Goal: Obtain resource: Download file/media

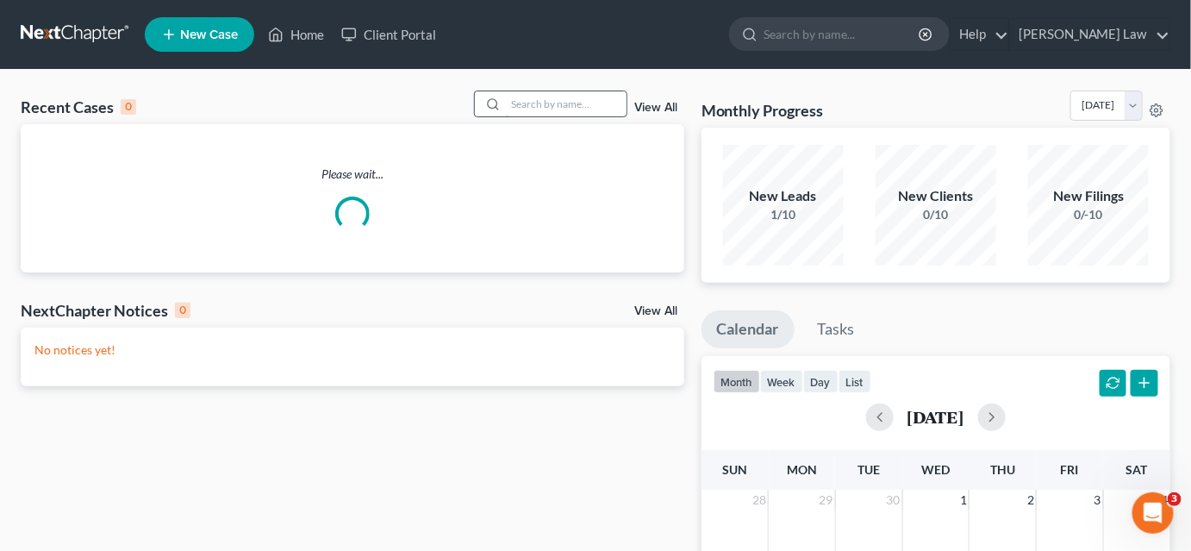
click at [534, 103] on input "search" at bounding box center [566, 103] width 121 height 25
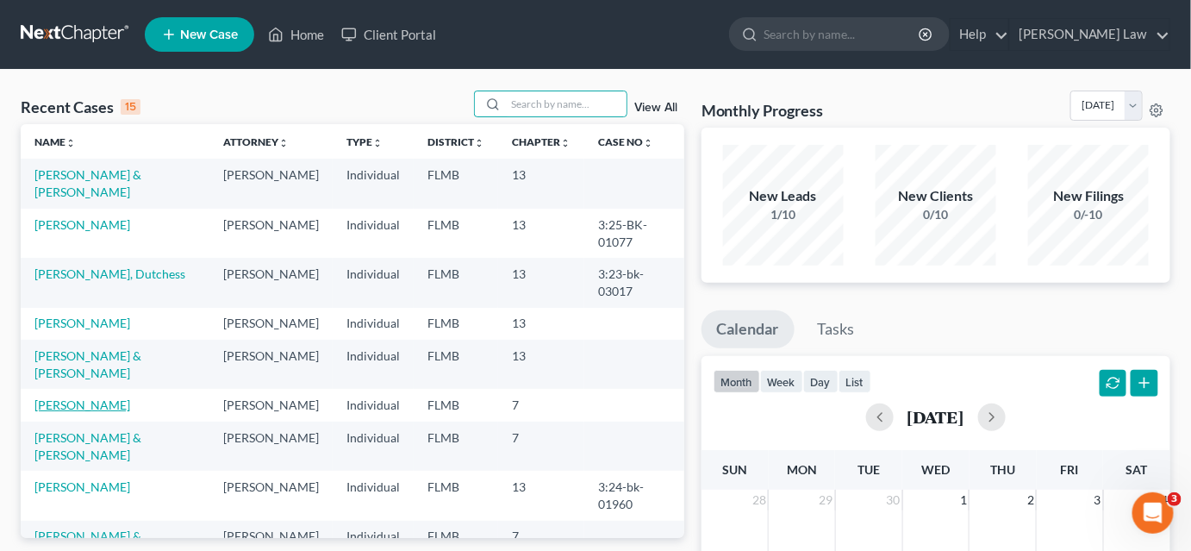
click at [54, 412] on link "[PERSON_NAME]" at bounding box center [82, 404] width 96 height 15
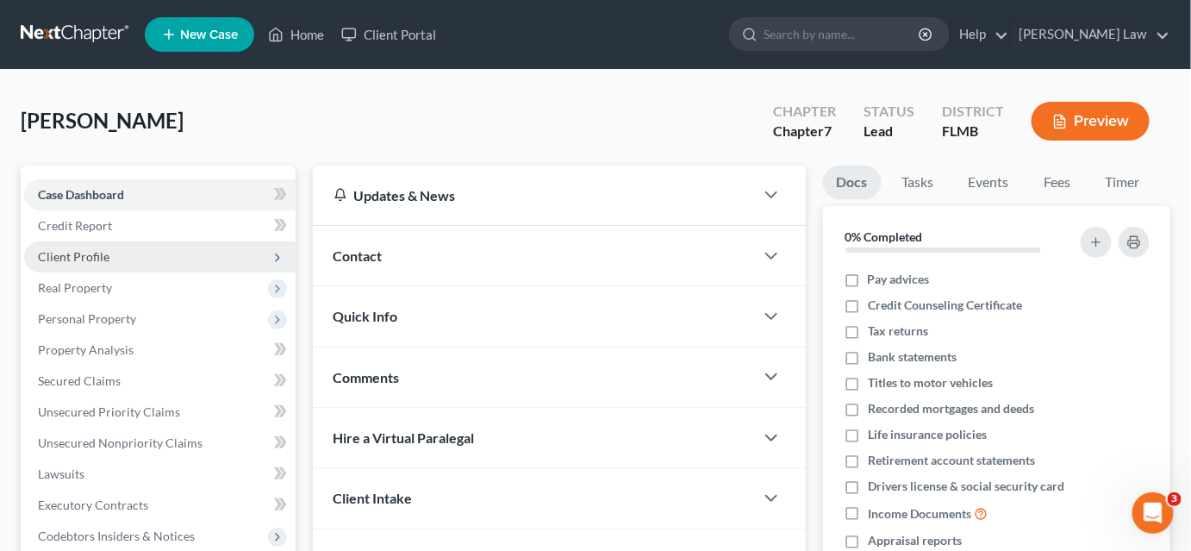
click at [90, 256] on span "Client Profile" at bounding box center [74, 256] width 72 height 15
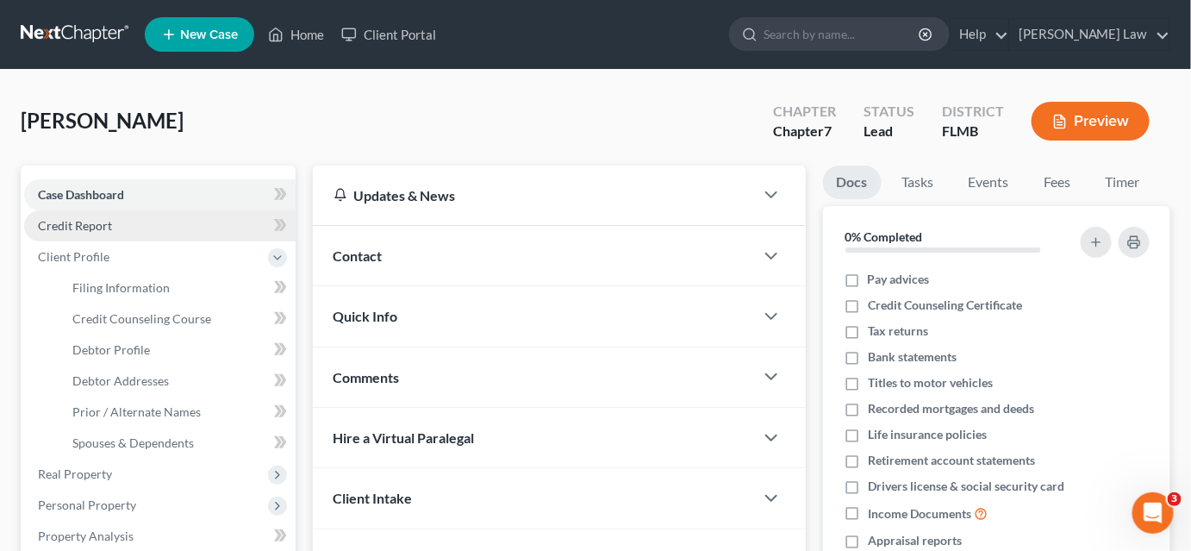
click at [135, 224] on link "Credit Report" at bounding box center [159, 225] width 271 height 31
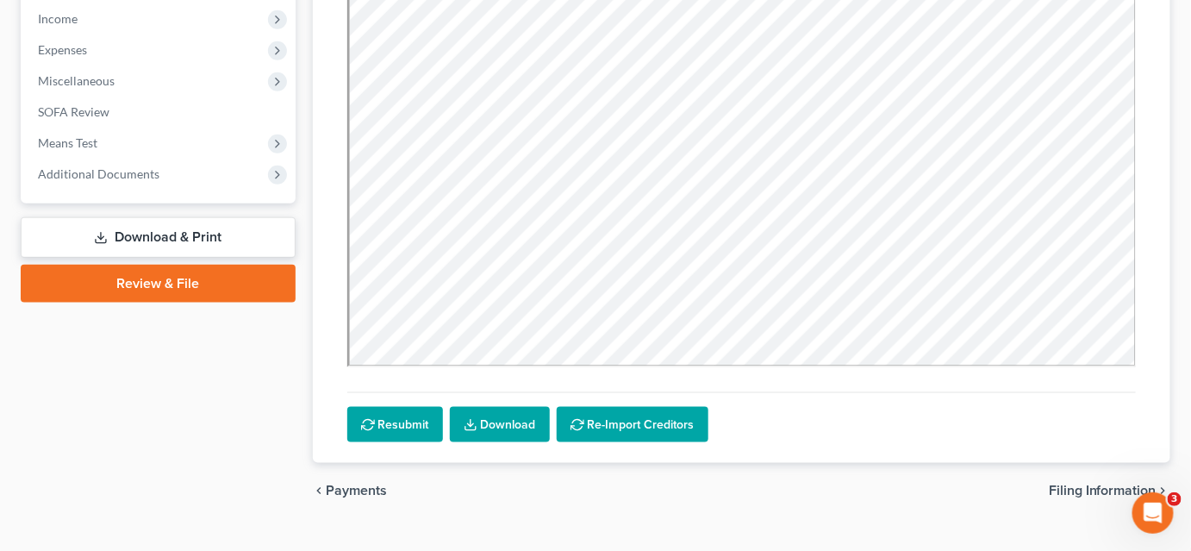
scroll to position [579, 0]
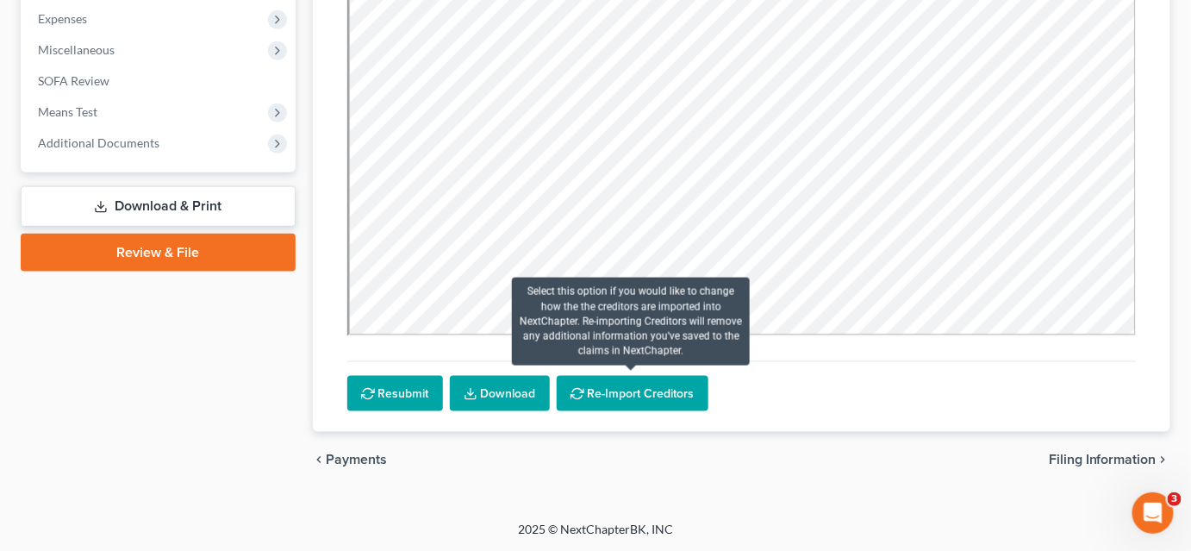
click at [603, 394] on button "Re-Import Creditors" at bounding box center [633, 394] width 152 height 36
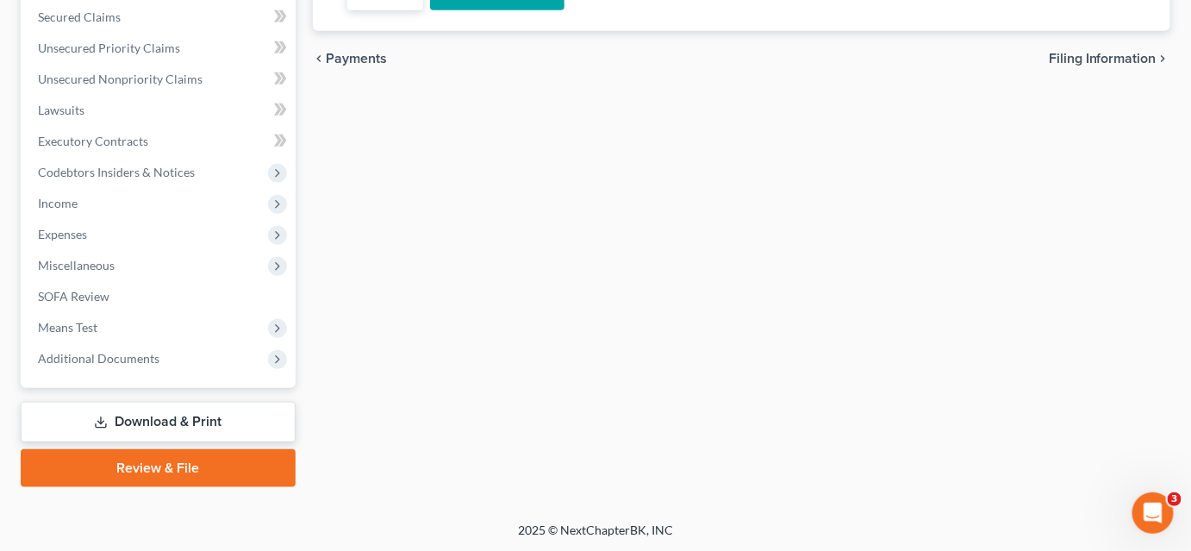
scroll to position [128, 0]
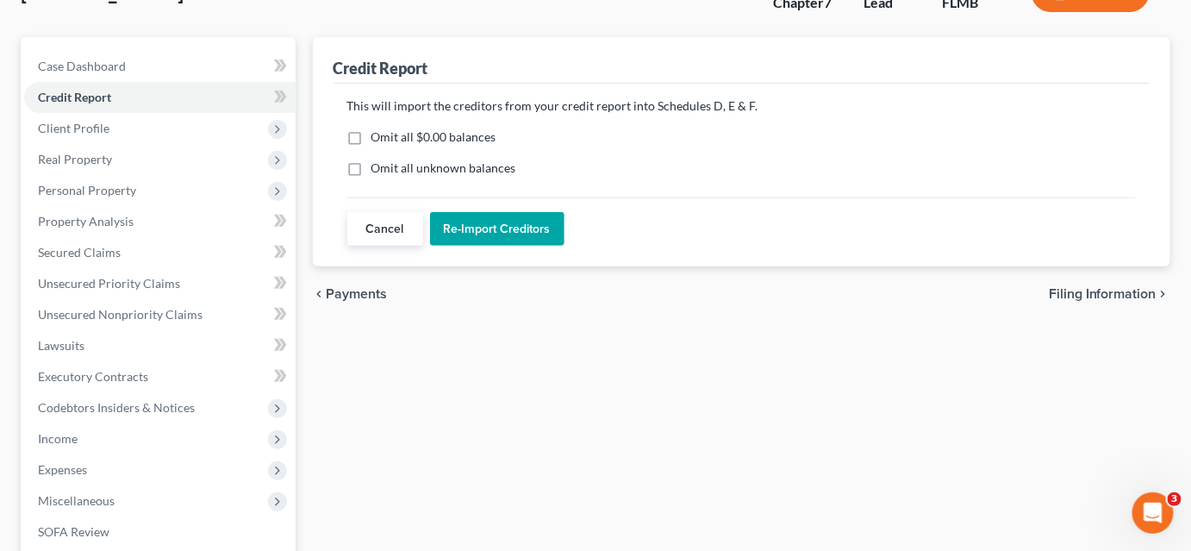
click at [371, 167] on label "Omit all unknown balances" at bounding box center [443, 167] width 145 height 17
click at [378, 167] on input "Omit all unknown balances" at bounding box center [383, 164] width 11 height 11
checkbox input "true"
click at [469, 220] on button "Re-Import Creditors" at bounding box center [497, 229] width 134 height 34
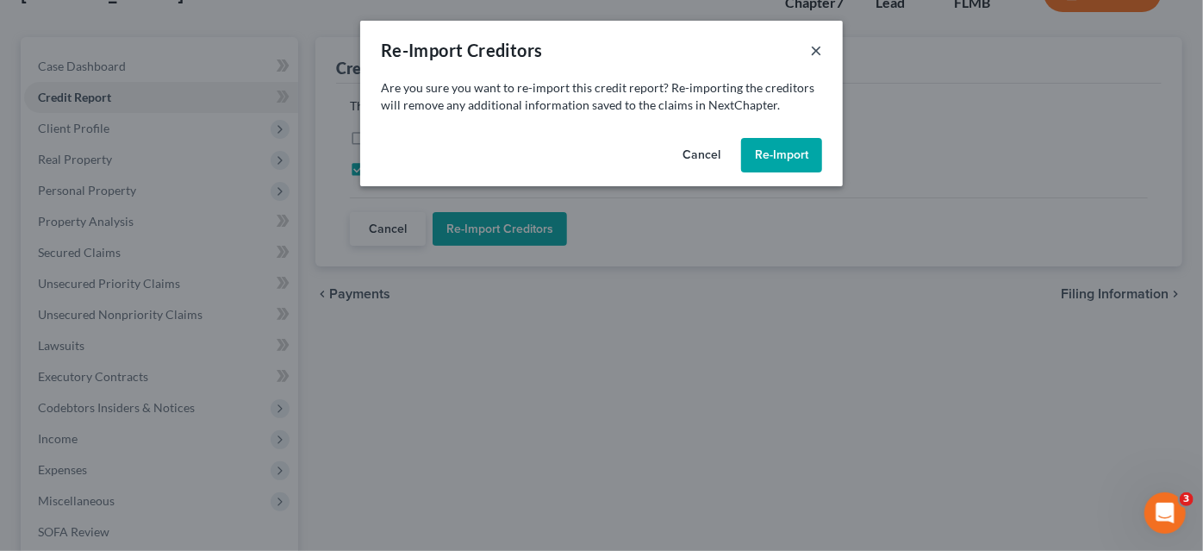
click at [814, 52] on button "×" at bounding box center [816, 50] width 12 height 21
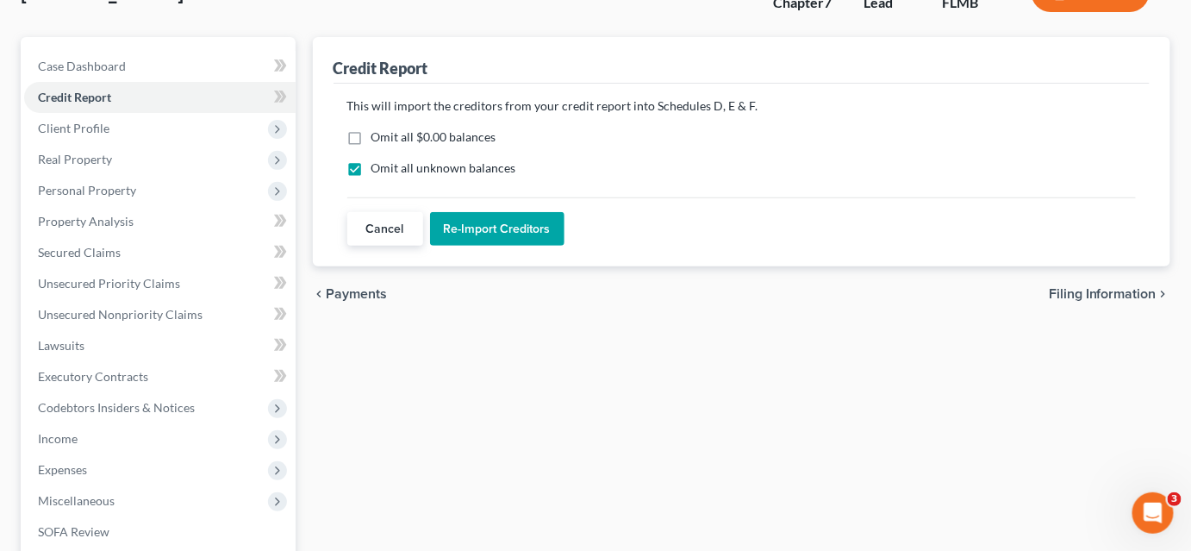
click at [396, 222] on button "Cancel" at bounding box center [385, 229] width 76 height 34
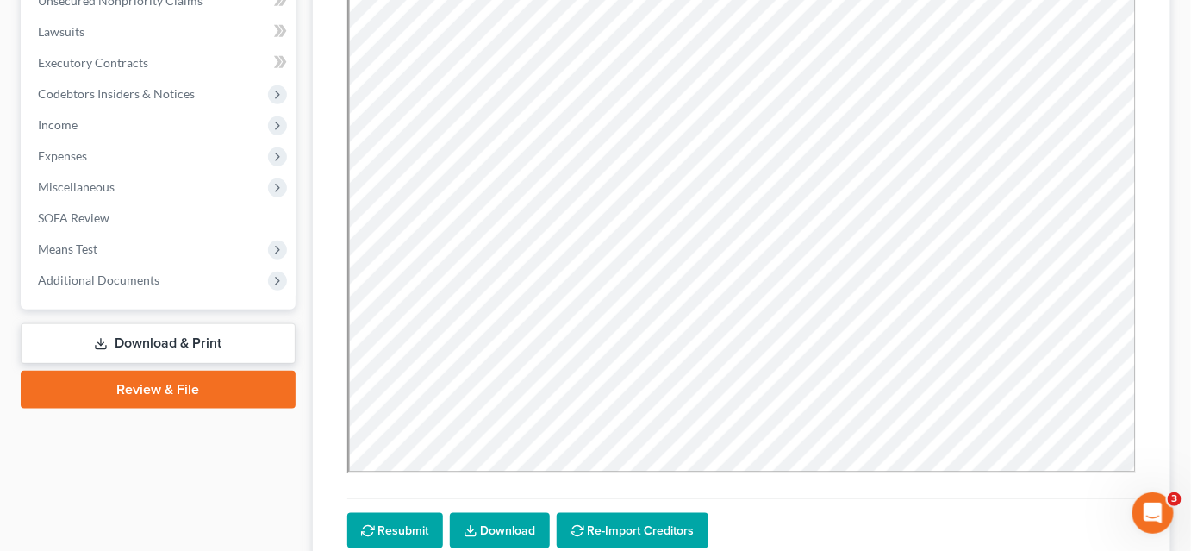
scroll to position [579, 0]
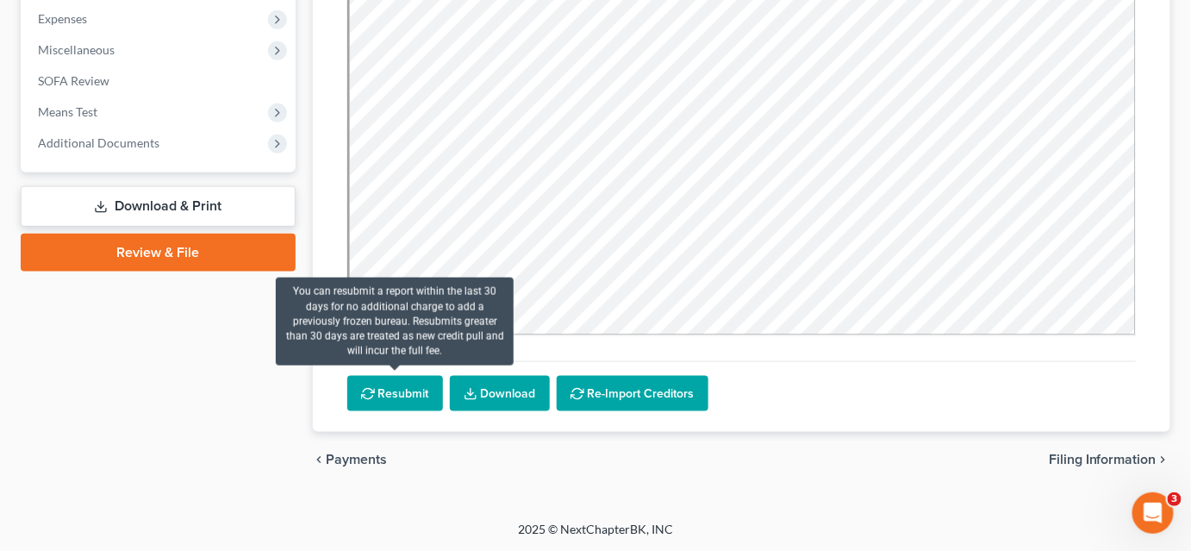
click at [404, 389] on button "Resubmit" at bounding box center [395, 394] width 96 height 36
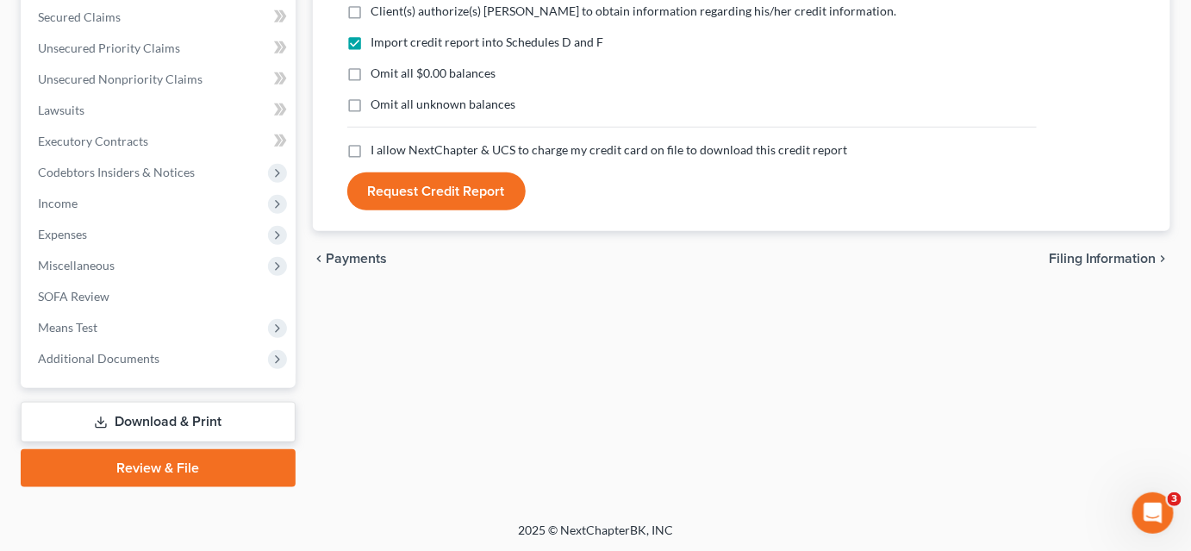
scroll to position [207, 0]
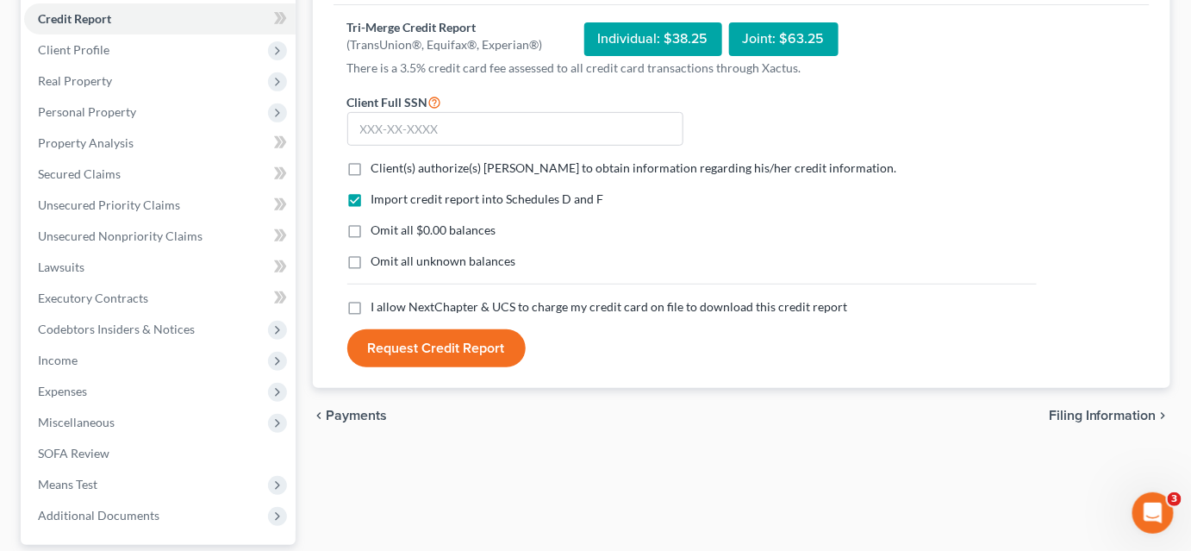
click at [371, 165] on label "Client(s) authorize(s) [PERSON_NAME] to obtain information regarding his/her cr…" at bounding box center [634, 167] width 526 height 17
click at [378, 165] on input "Client(s) authorize(s) [PERSON_NAME] to obtain information regarding his/her cr…" at bounding box center [383, 164] width 11 height 11
checkbox input "true"
click at [371, 261] on label "Omit all unknown balances" at bounding box center [443, 260] width 145 height 17
click at [378, 261] on input "Omit all unknown balances" at bounding box center [383, 257] width 11 height 11
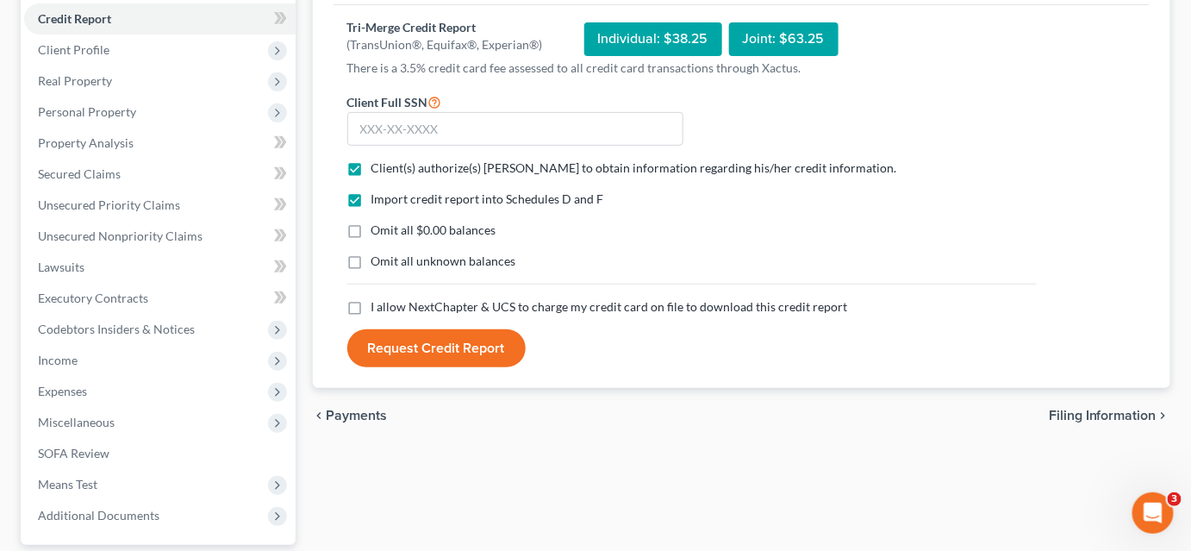
checkbox input "true"
click at [371, 305] on label "I allow NextChapter & UCS to charge my credit card on file to download this cre…" at bounding box center [609, 306] width 476 height 17
click at [378, 305] on input "I allow NextChapter & UCS to charge my credit card on file to download this cre…" at bounding box center [383, 303] width 11 height 11
checkbox input "true"
click at [436, 128] on input "text" at bounding box center [515, 129] width 336 height 34
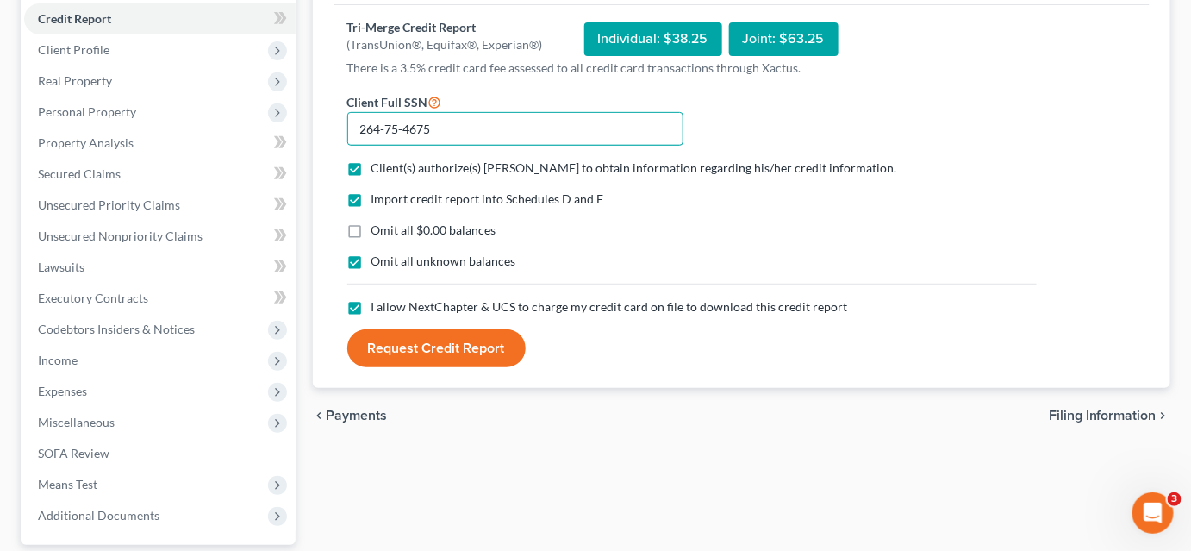
type input "264-75-4675"
click at [450, 333] on button "Request Credit Report" at bounding box center [436, 348] width 178 height 38
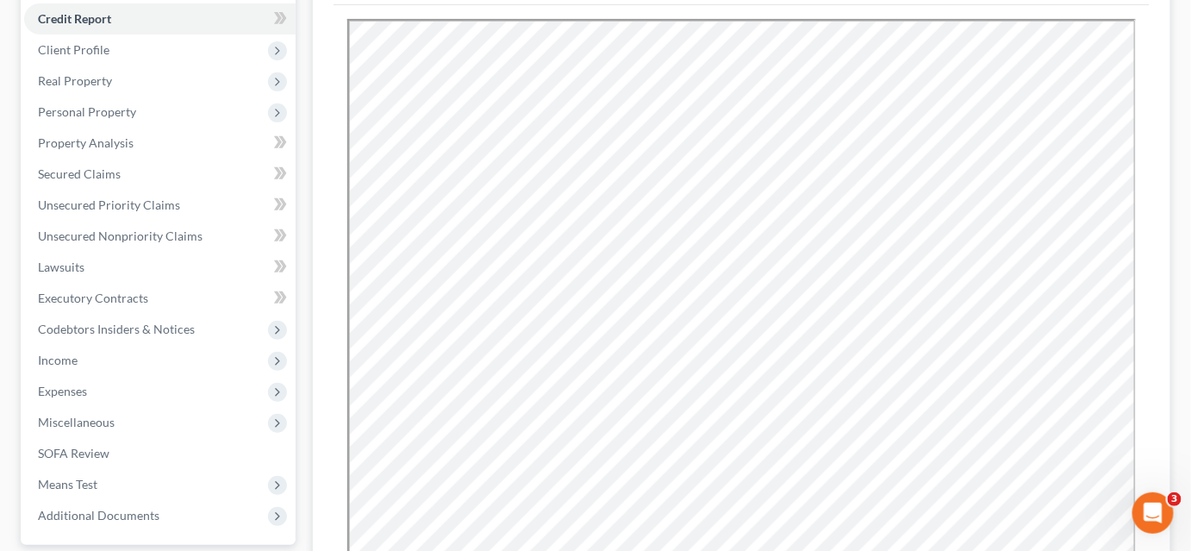
scroll to position [0, 0]
click at [112, 166] on span "Secured Claims" at bounding box center [79, 173] width 83 height 15
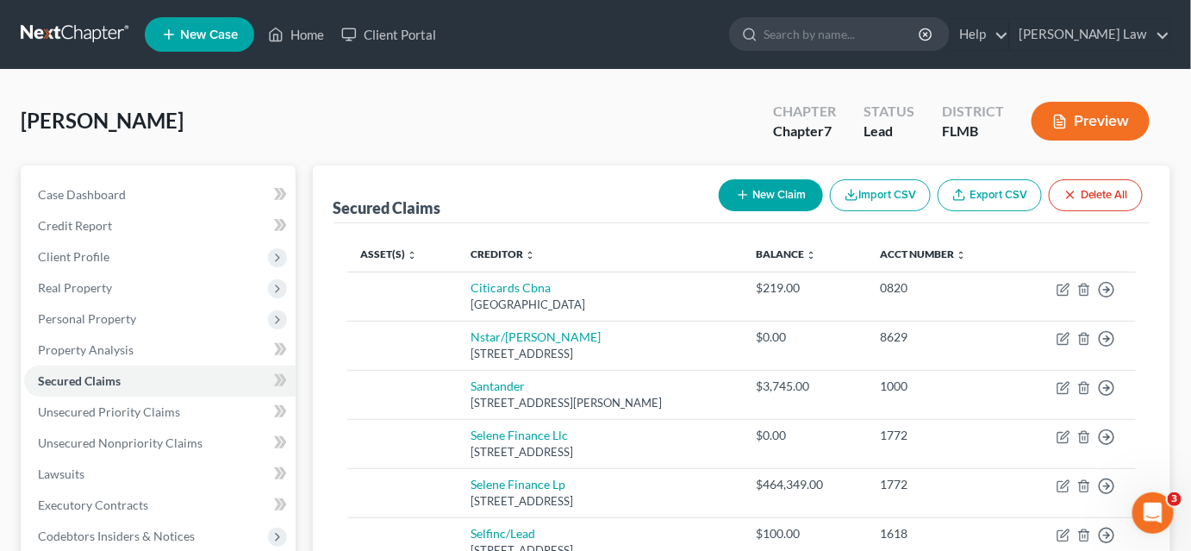
scroll to position [234, 0]
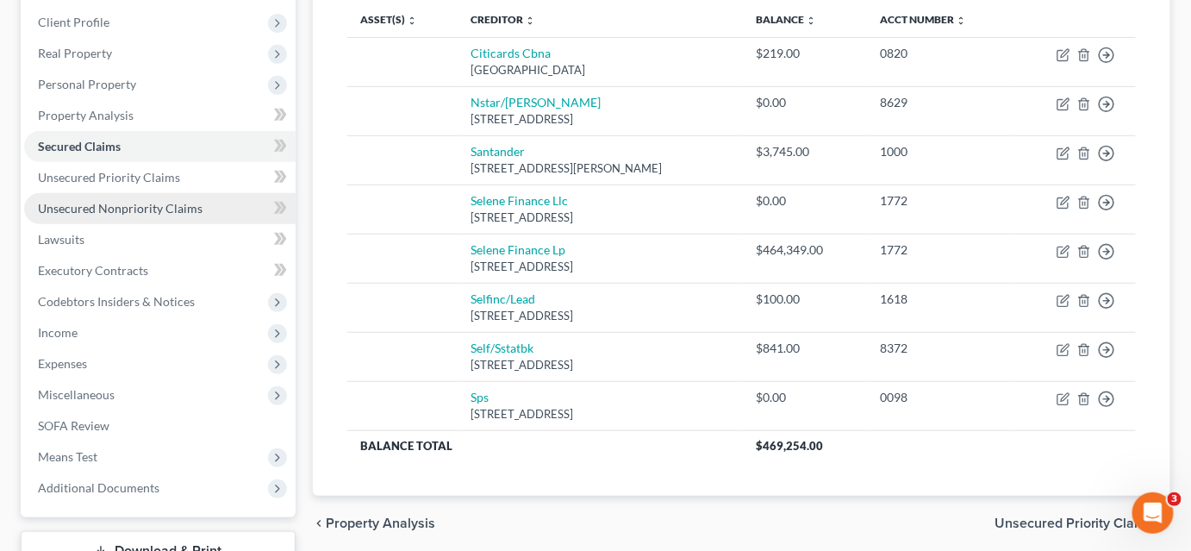
click at [142, 212] on span "Unsecured Nonpriority Claims" at bounding box center [120, 208] width 165 height 15
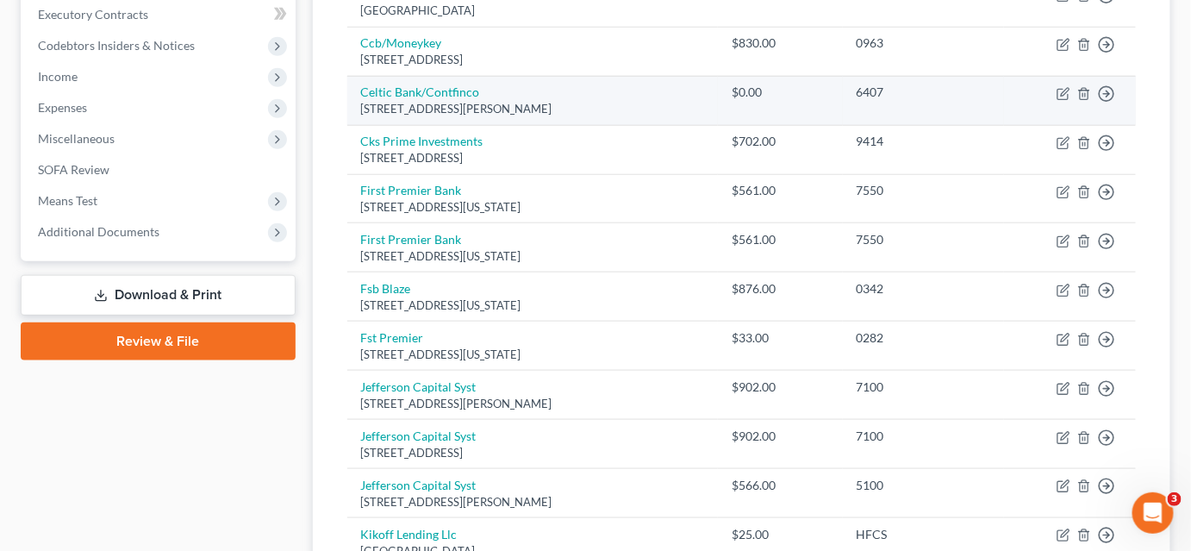
scroll to position [255, 0]
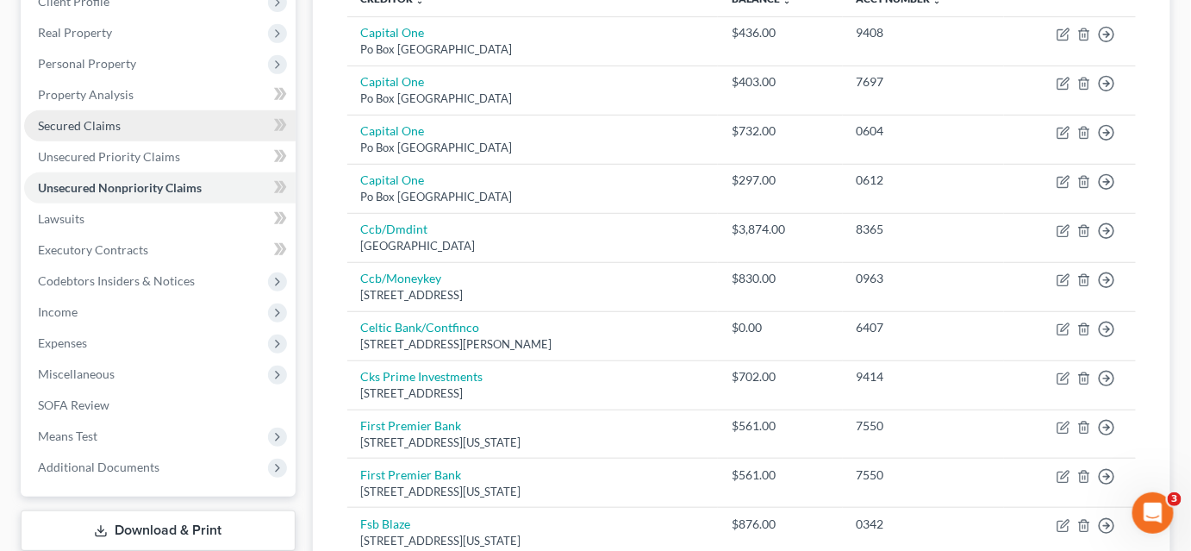
click at [141, 122] on link "Secured Claims" at bounding box center [159, 125] width 271 height 31
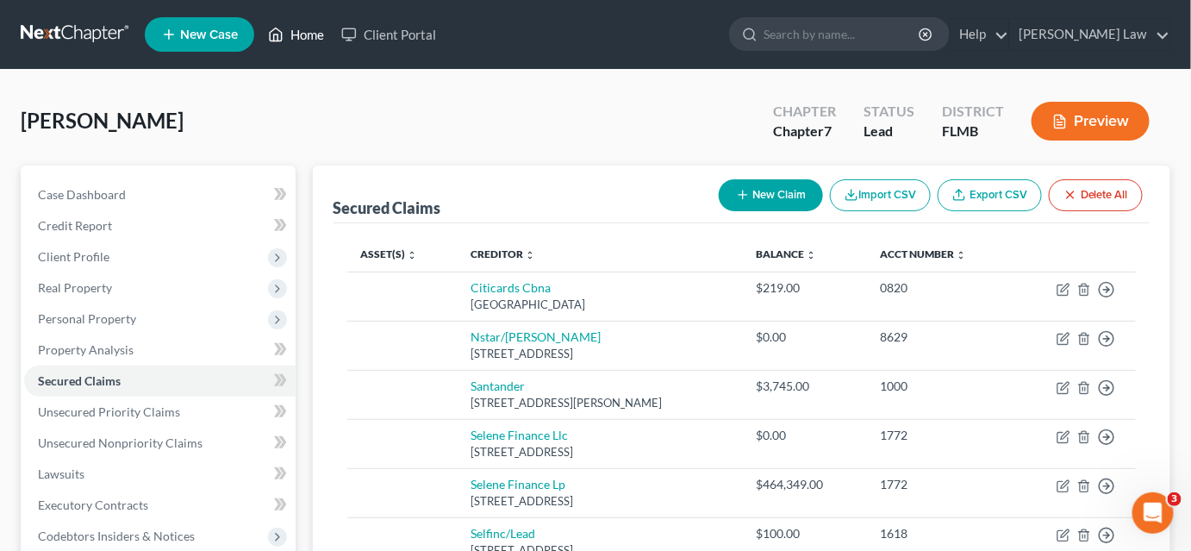
click at [317, 36] on link "Home" at bounding box center [295, 34] width 73 height 31
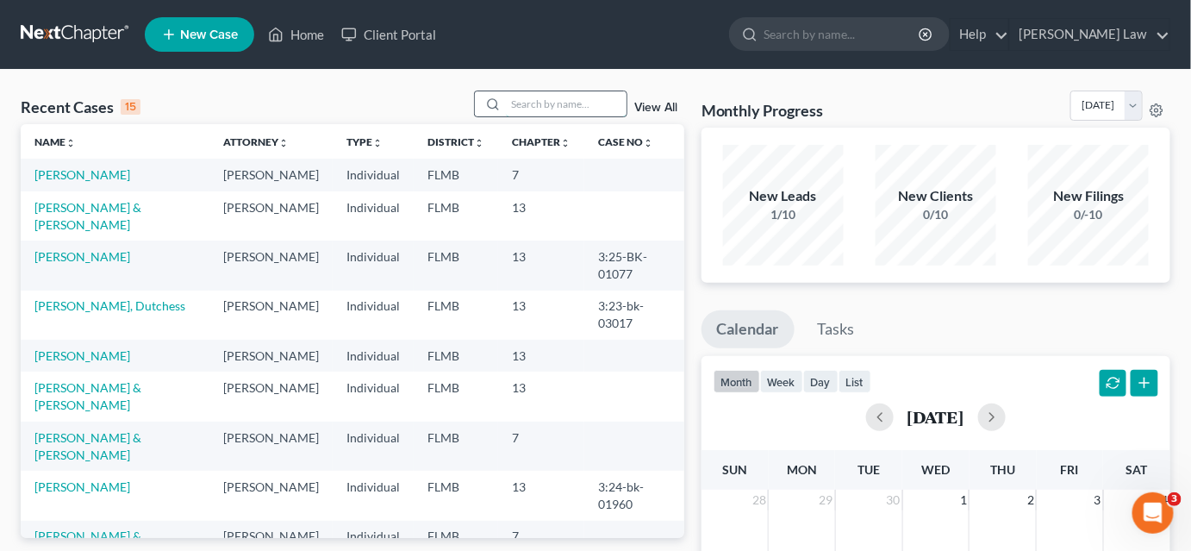
click at [517, 107] on input "search" at bounding box center [566, 103] width 121 height 25
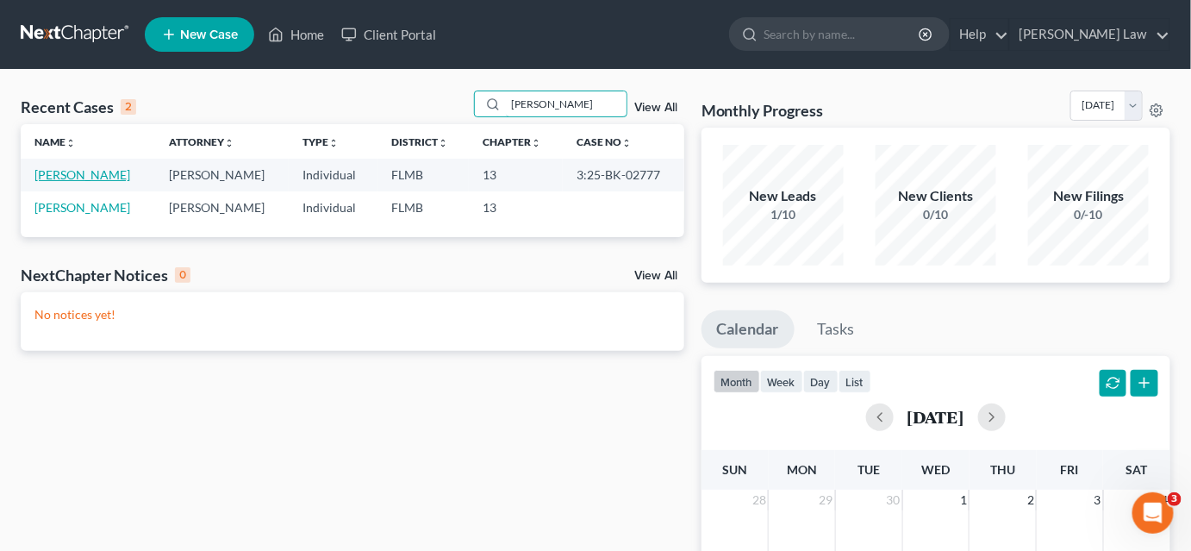
type input "[PERSON_NAME]"
click at [63, 171] on link "[PERSON_NAME]" at bounding box center [82, 174] width 96 height 15
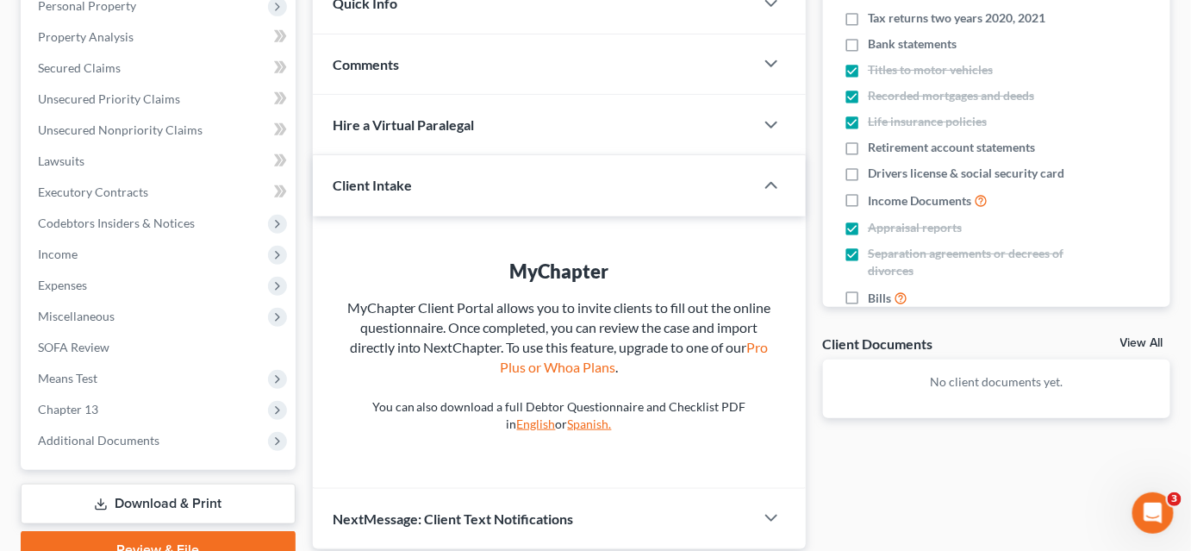
scroll to position [395, 0]
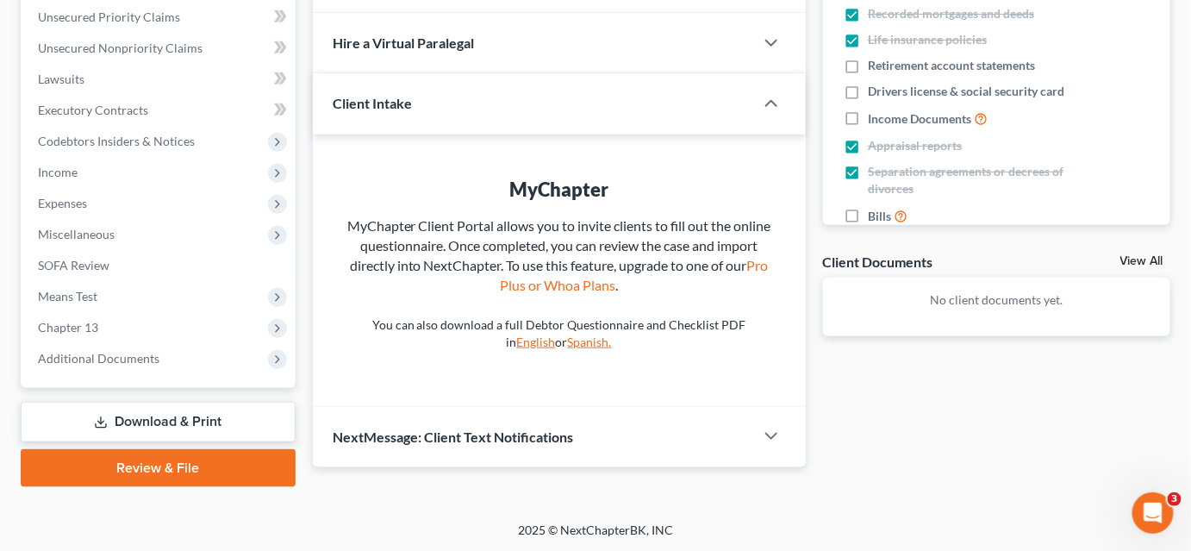
click at [176, 422] on link "Download & Print" at bounding box center [158, 422] width 275 height 40
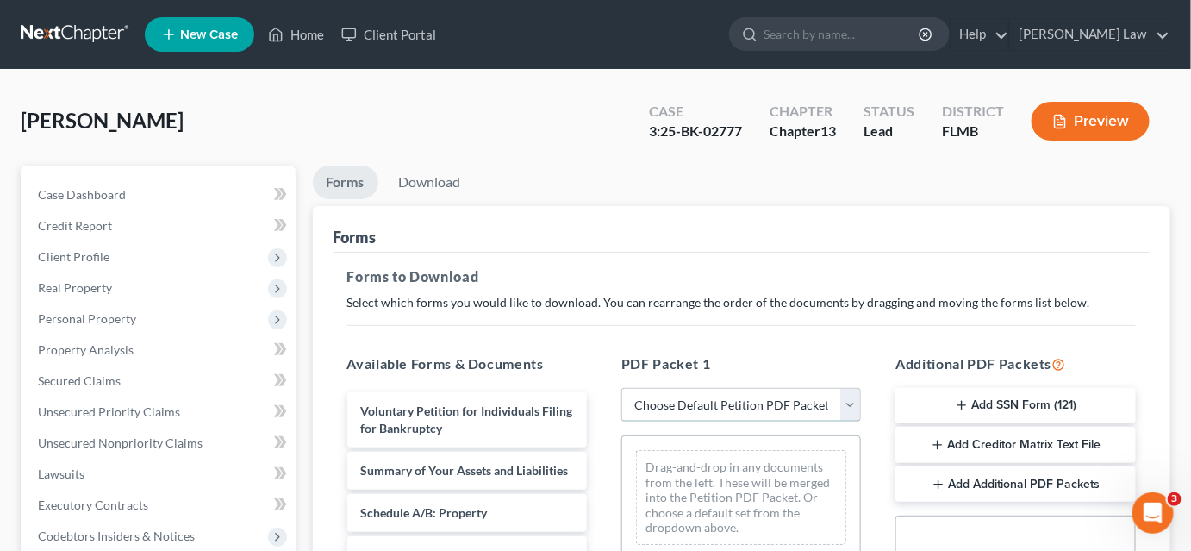
click at [646, 398] on select "Choose Default Petition PDF Packet Complete Bankruptcy Petition (all forms and …" at bounding box center [741, 405] width 240 height 34
select select "1"
click at [621, 388] on select "Choose Default Petition PDF Packet Complete Bankruptcy Petition (all forms and …" at bounding box center [741, 405] width 240 height 34
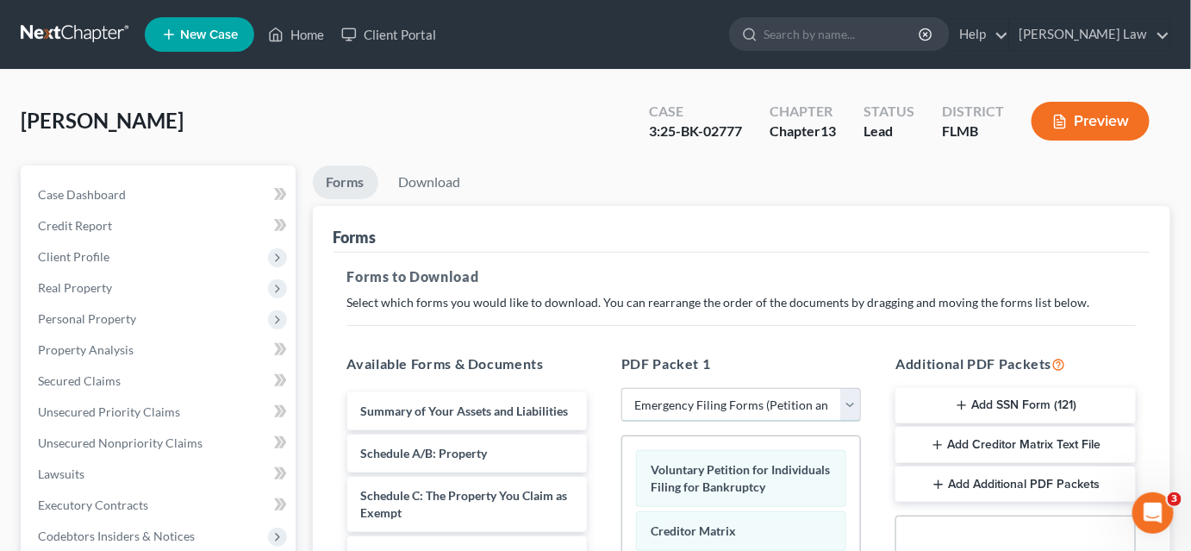
scroll to position [313, 0]
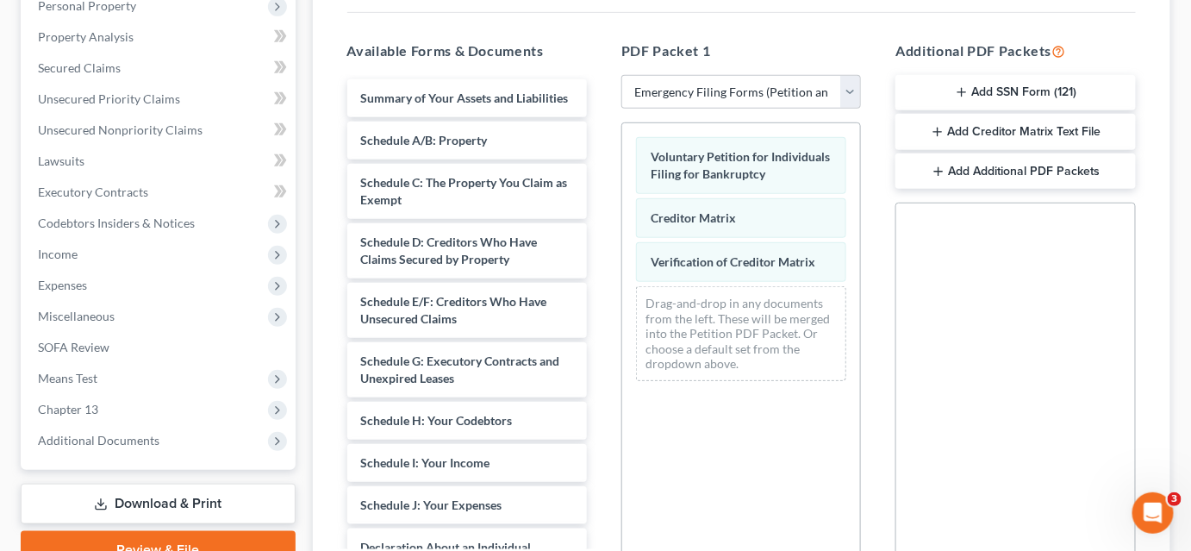
click at [951, 92] on button "Add SSN Form (121)" at bounding box center [1015, 93] width 240 height 36
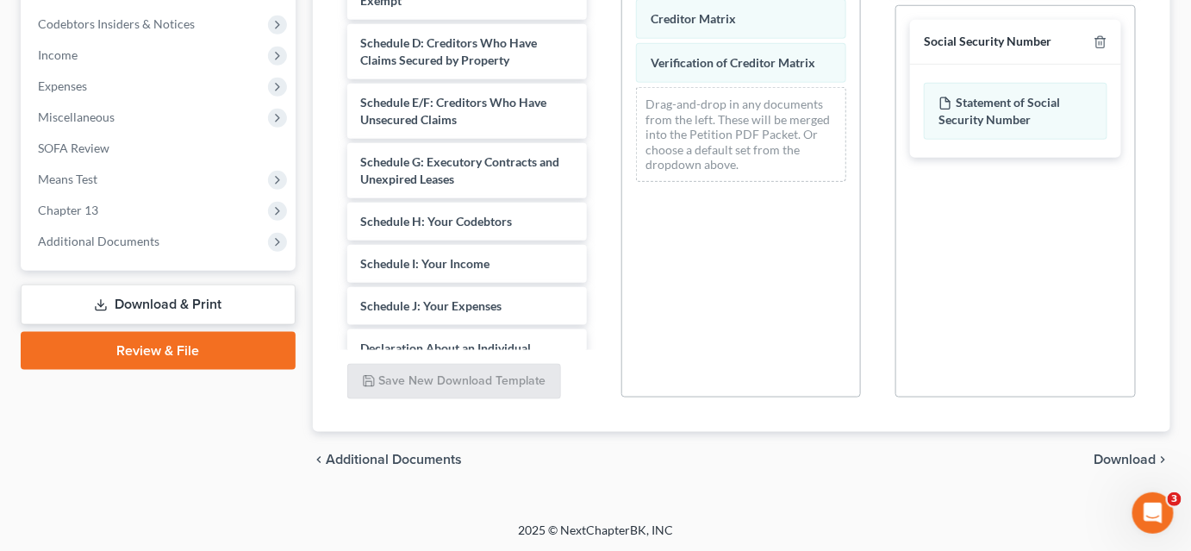
click at [1105, 452] on span "Download" at bounding box center [1125, 459] width 62 height 14
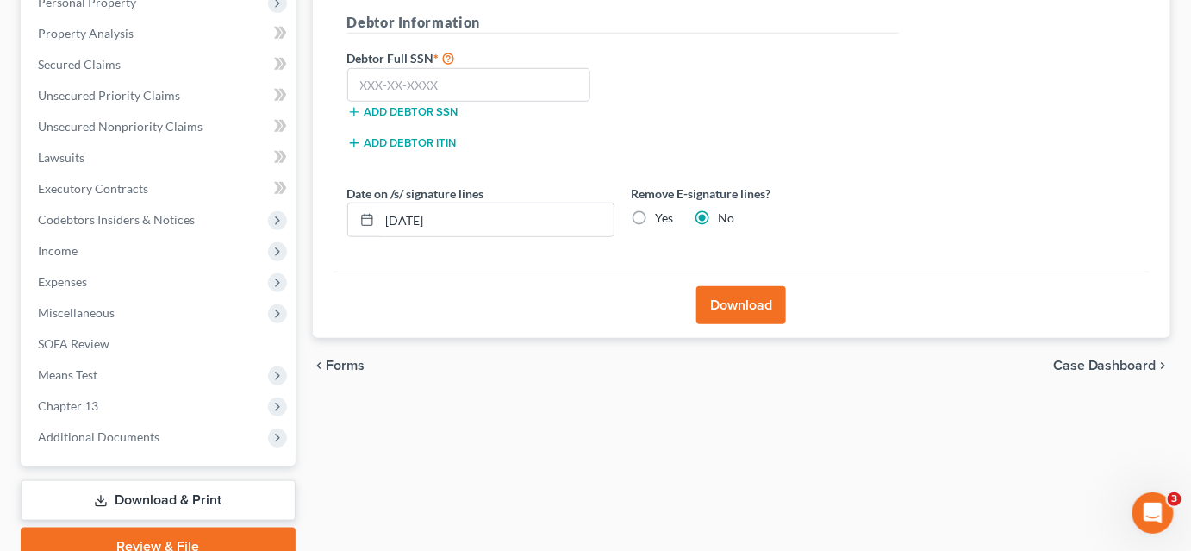
scroll to position [238, 0]
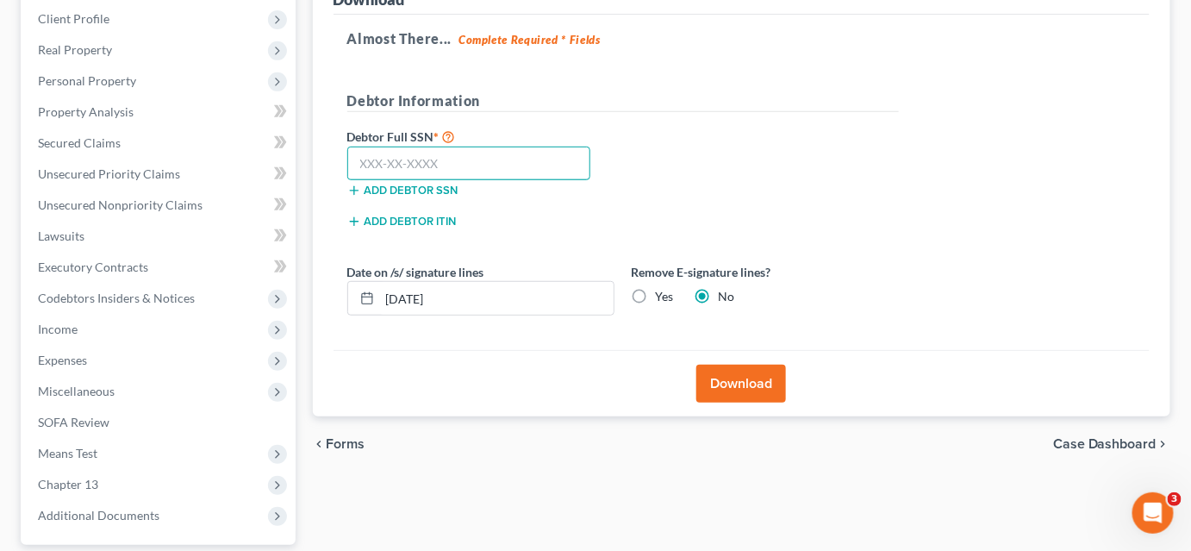
click at [397, 158] on input "text" at bounding box center [469, 163] width 244 height 34
type input "246-15-8114"
click at [753, 379] on button "Download" at bounding box center [741, 383] width 90 height 38
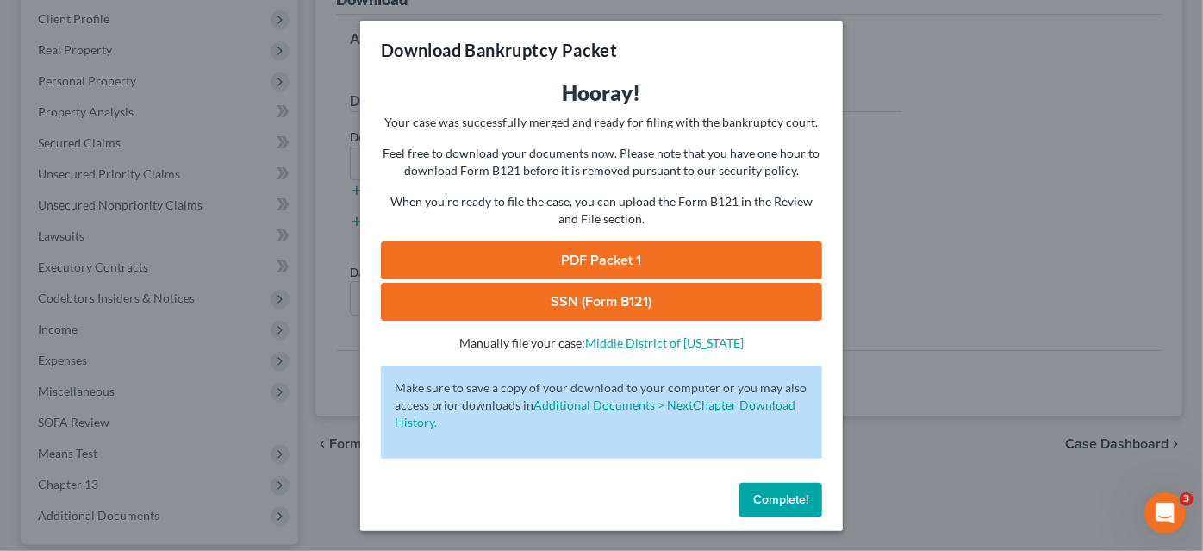
click at [861, 245] on div "Download Bankruptcy Packet Hooray! Your case was successfully merged and ready …" at bounding box center [601, 275] width 1203 height 551
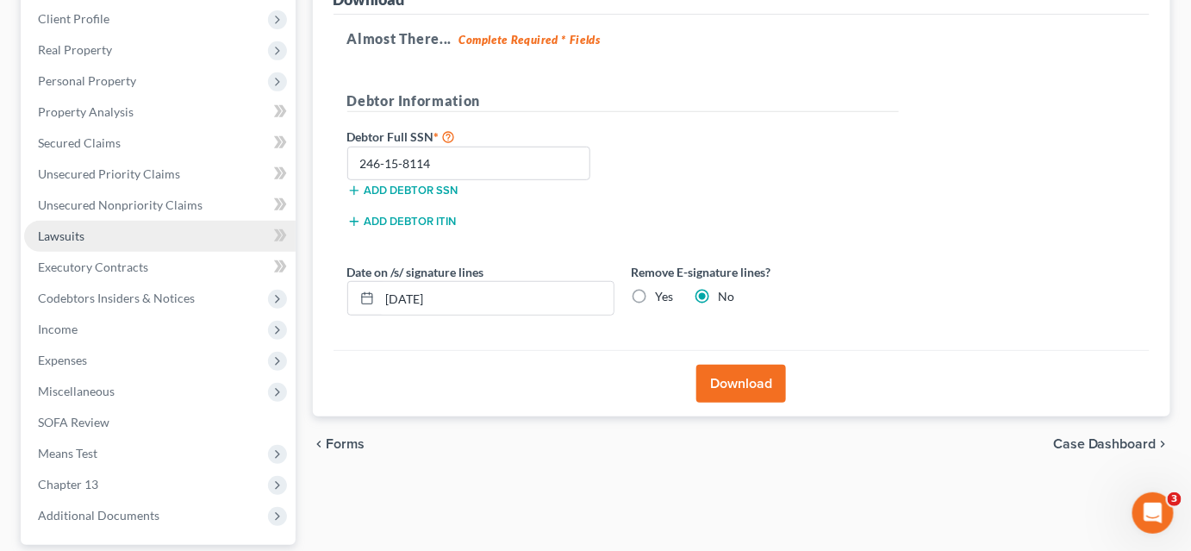
click at [109, 234] on link "Lawsuits" at bounding box center [159, 236] width 271 height 31
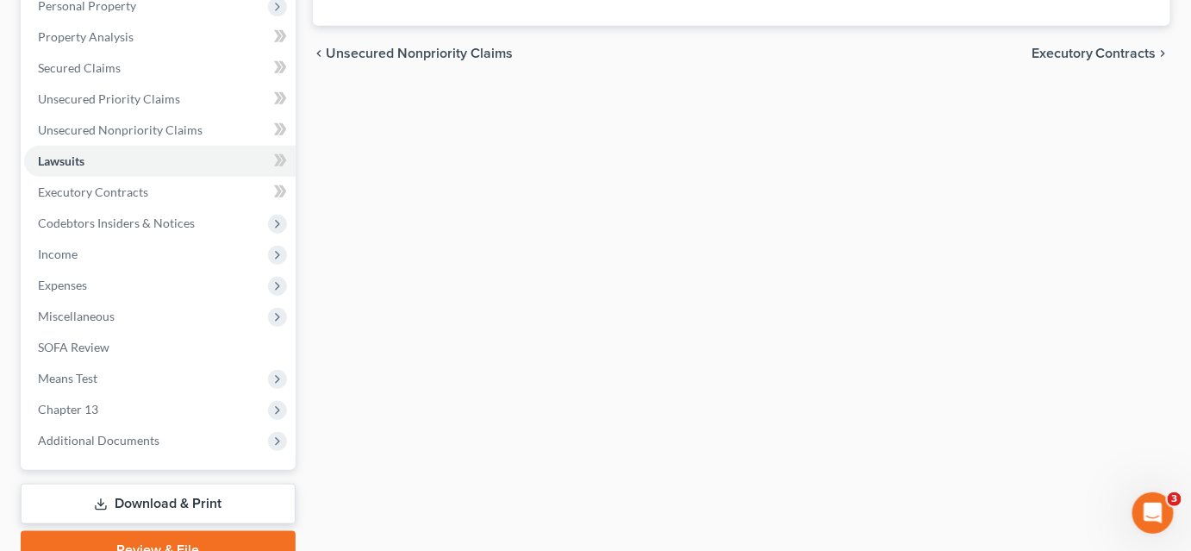
scroll to position [395, 0]
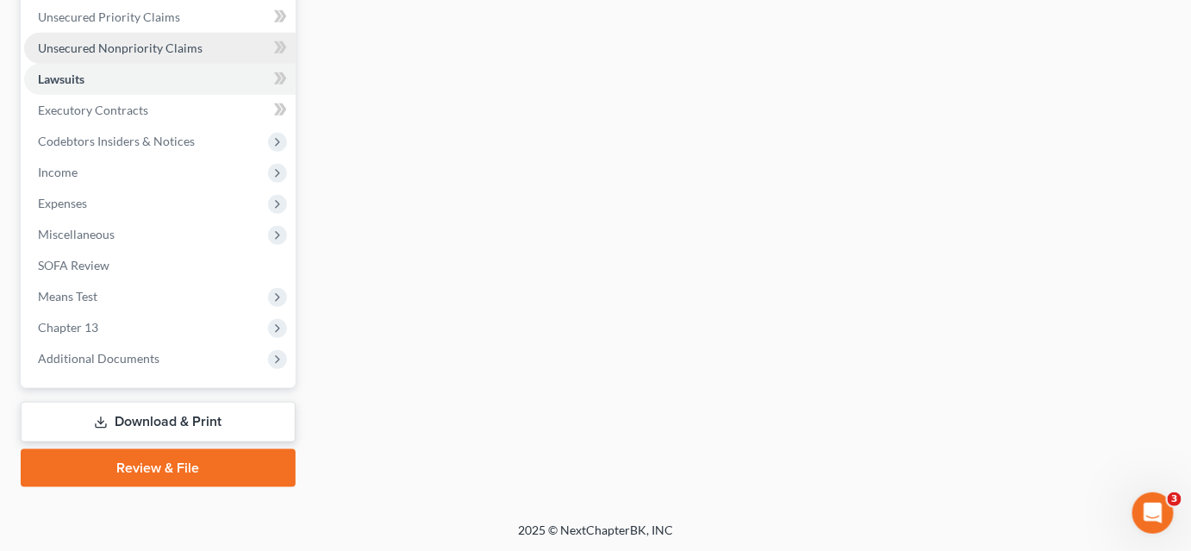
click at [178, 432] on link "Download & Print" at bounding box center [158, 422] width 275 height 40
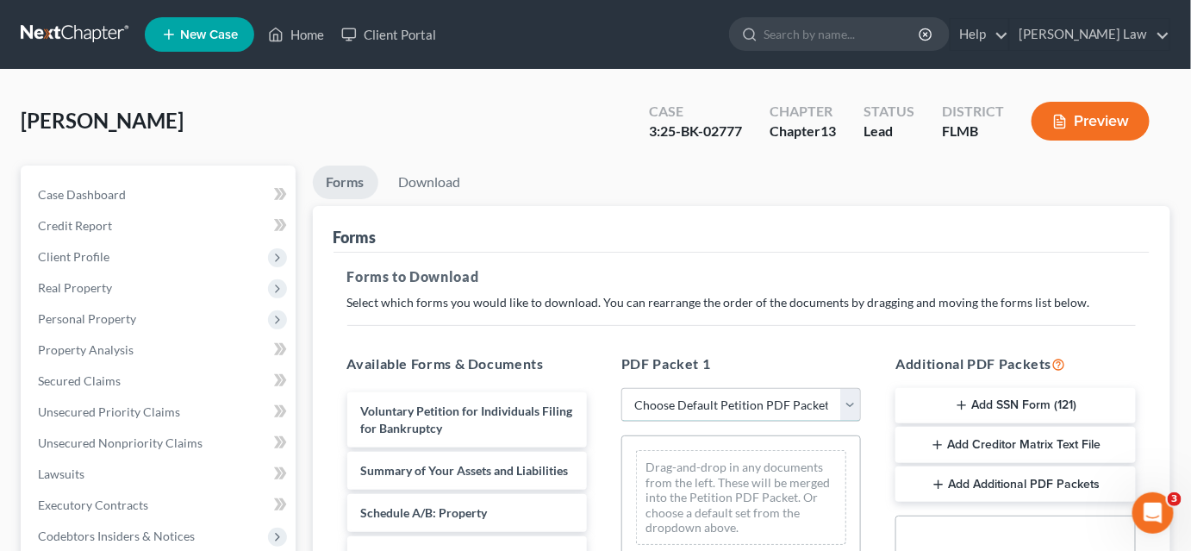
click at [666, 407] on select "Choose Default Petition PDF Packet Complete Bankruptcy Petition (all forms and …" at bounding box center [741, 405] width 240 height 34
click at [621, 388] on select "Choose Default Petition PDF Packet Complete Bankruptcy Petition (all forms and …" at bounding box center [741, 405] width 240 height 34
click at [675, 402] on select "Choose Default Petition PDF Packet Complete Bankruptcy Petition (all forms and …" at bounding box center [741, 405] width 240 height 34
click at [621, 388] on select "Choose Default Petition PDF Packet Complete Bankruptcy Petition (all forms and …" at bounding box center [741, 405] width 240 height 34
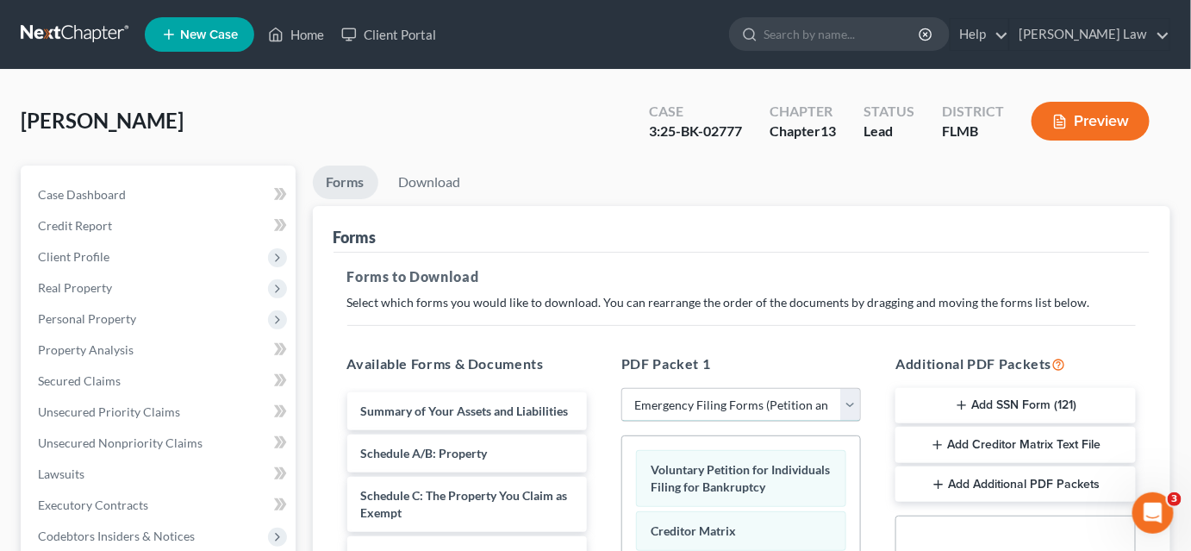
scroll to position [156, 0]
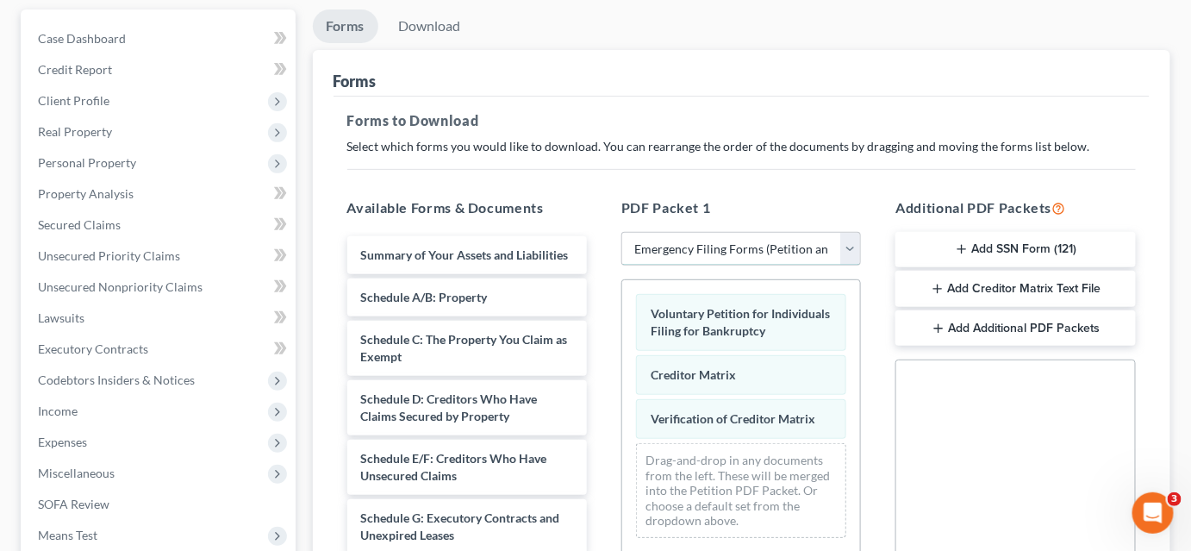
click at [713, 244] on select "Choose Default Petition PDF Packet Complete Bankruptcy Petition (all forms and …" at bounding box center [741, 249] width 240 height 34
select select "2"
click at [621, 232] on select "Choose Default Petition PDF Packet Complete Bankruptcy Petition (all forms and …" at bounding box center [741, 249] width 240 height 34
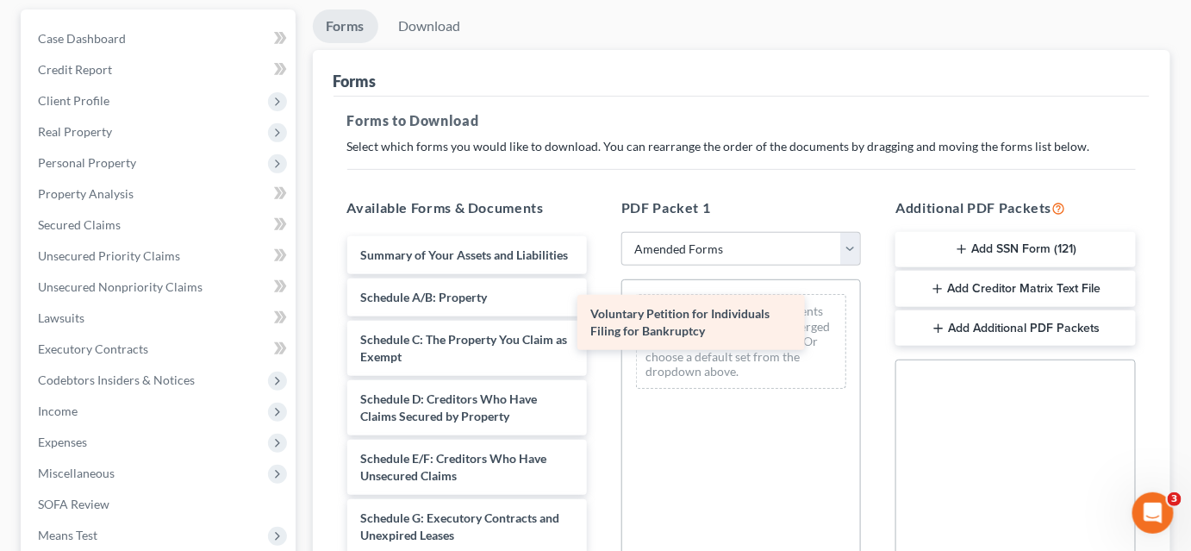
drag, startPoint x: 461, startPoint y: 258, endPoint x: 734, endPoint y: 316, distance: 279.2
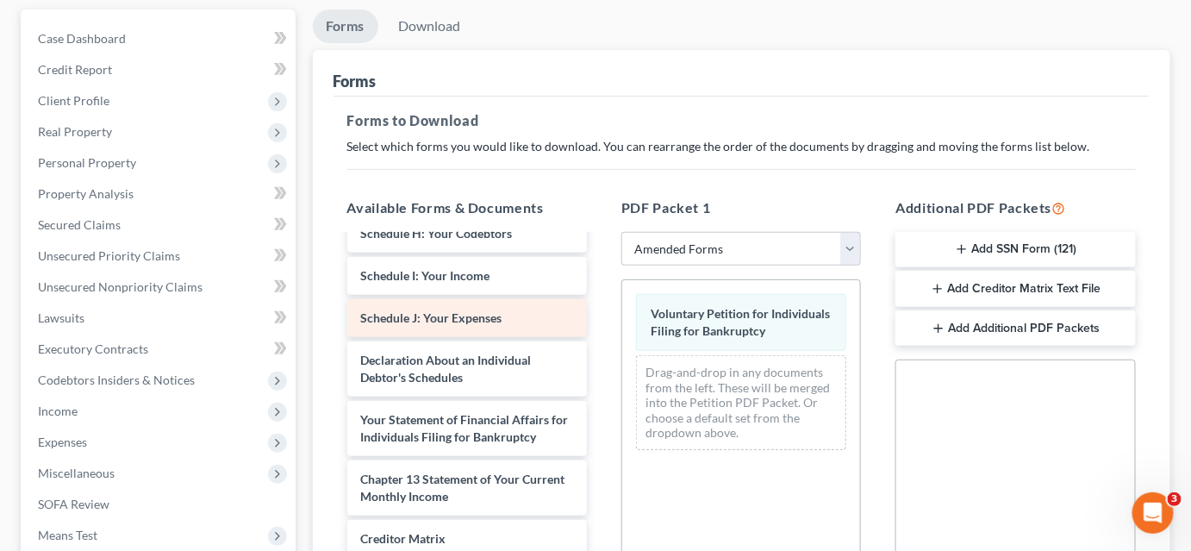
scroll to position [234, 0]
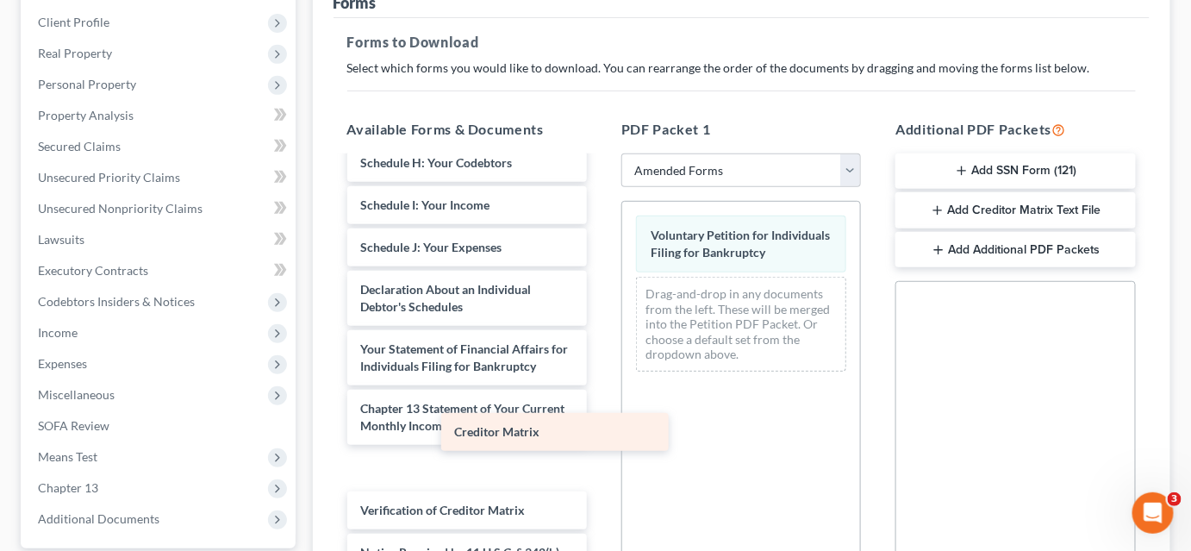
drag, startPoint x: 466, startPoint y: 445, endPoint x: 772, endPoint y: 369, distance: 315.1
click at [601, 371] on div "Creditor Matrix Summary of Your Assets and Liabilities Schedule A/B: Property S…" at bounding box center [466, 226] width 267 height 809
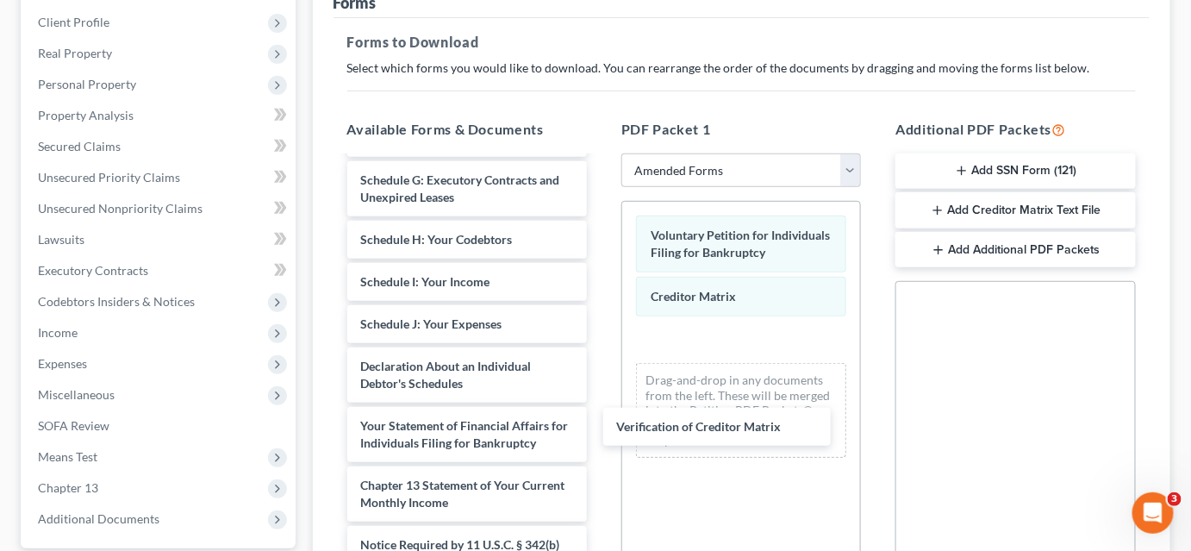
drag, startPoint x: 520, startPoint y: 491, endPoint x: 821, endPoint y: 410, distance: 311.4
click at [601, 416] on div "Verification of Creditor Matrix Summary of Your Assets and Liabilities Schedule…" at bounding box center [466, 260] width 267 height 725
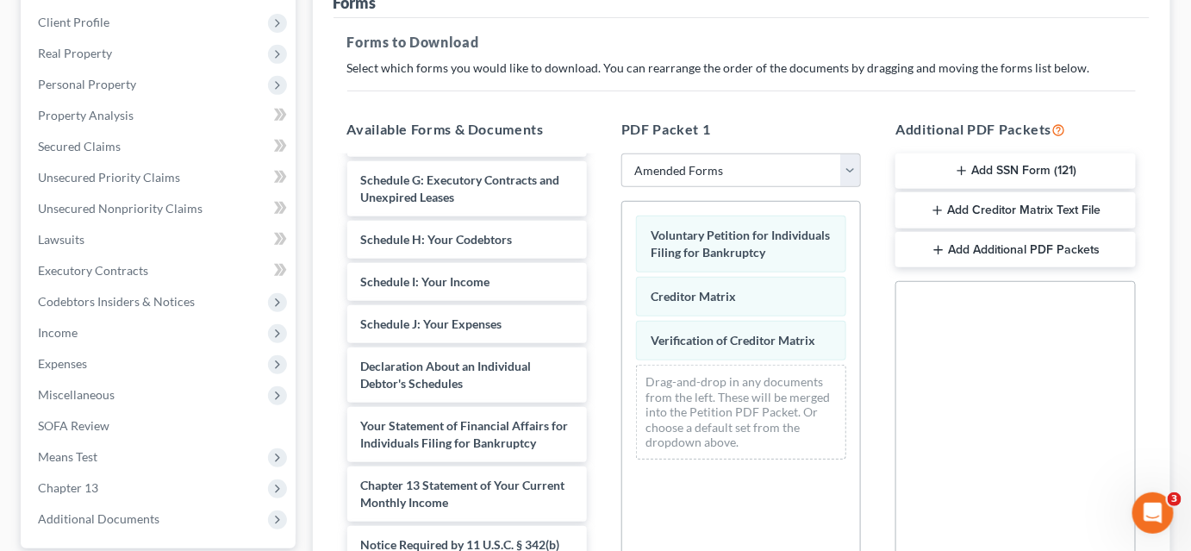
click at [963, 174] on icon "button" at bounding box center [962, 171] width 14 height 14
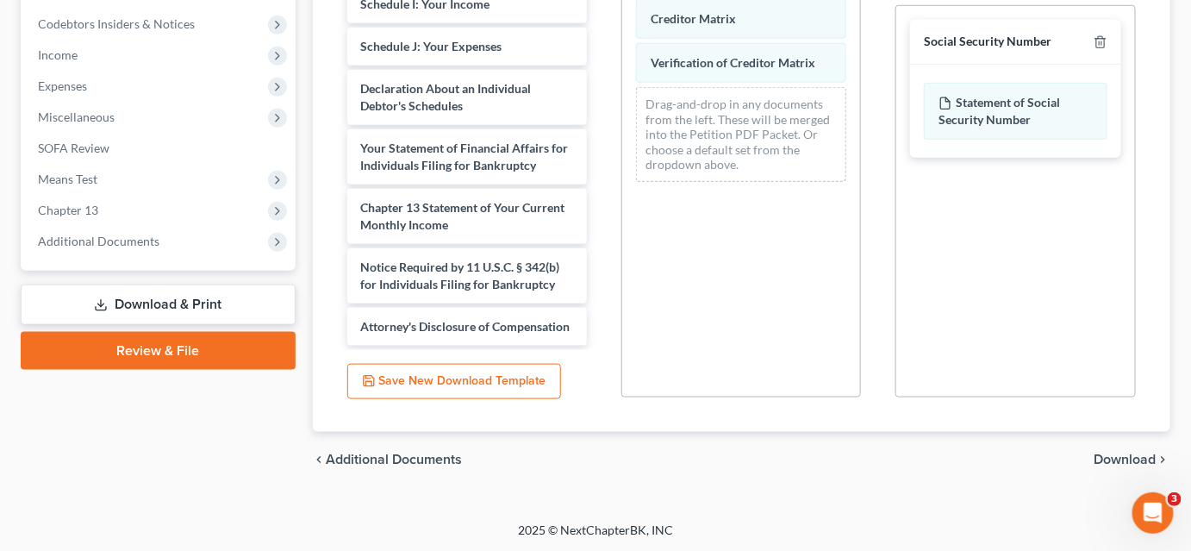
click at [1098, 454] on span "Download" at bounding box center [1125, 459] width 62 height 14
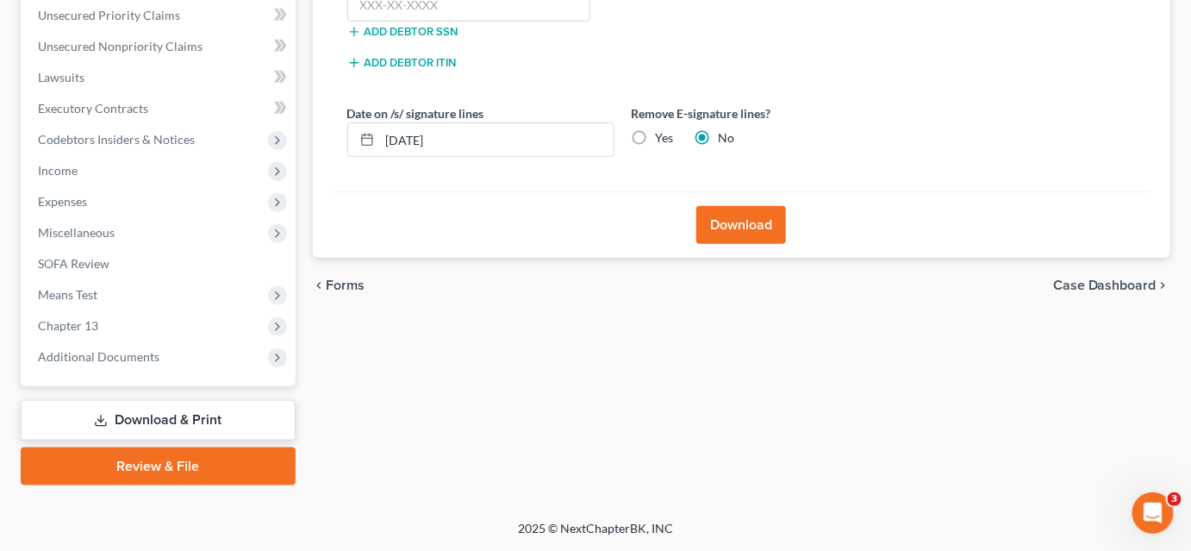
scroll to position [395, 0]
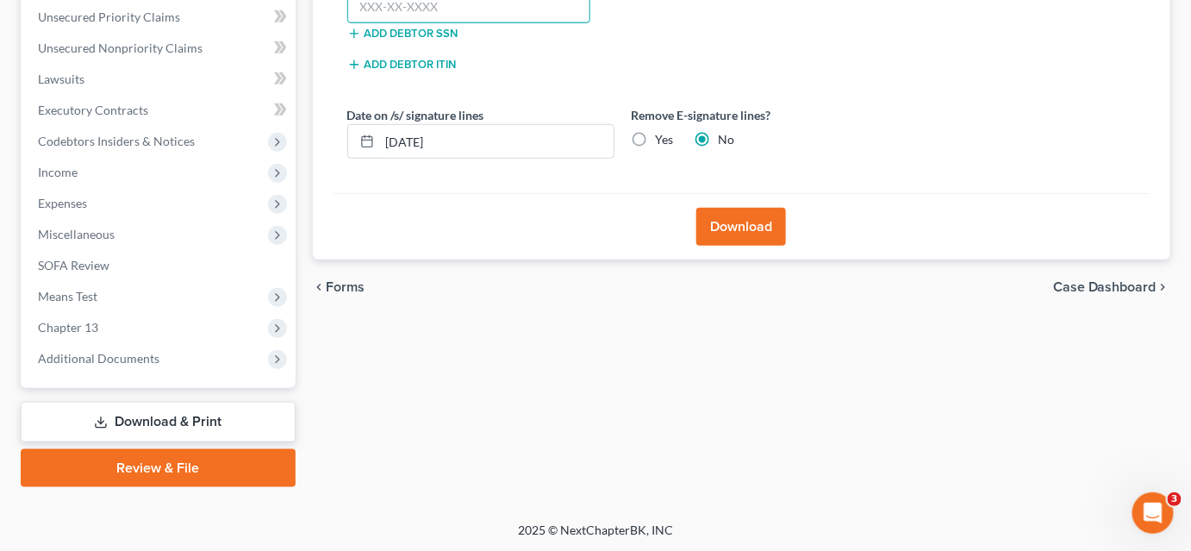
click at [400, 6] on input "text" at bounding box center [469, 7] width 244 height 34
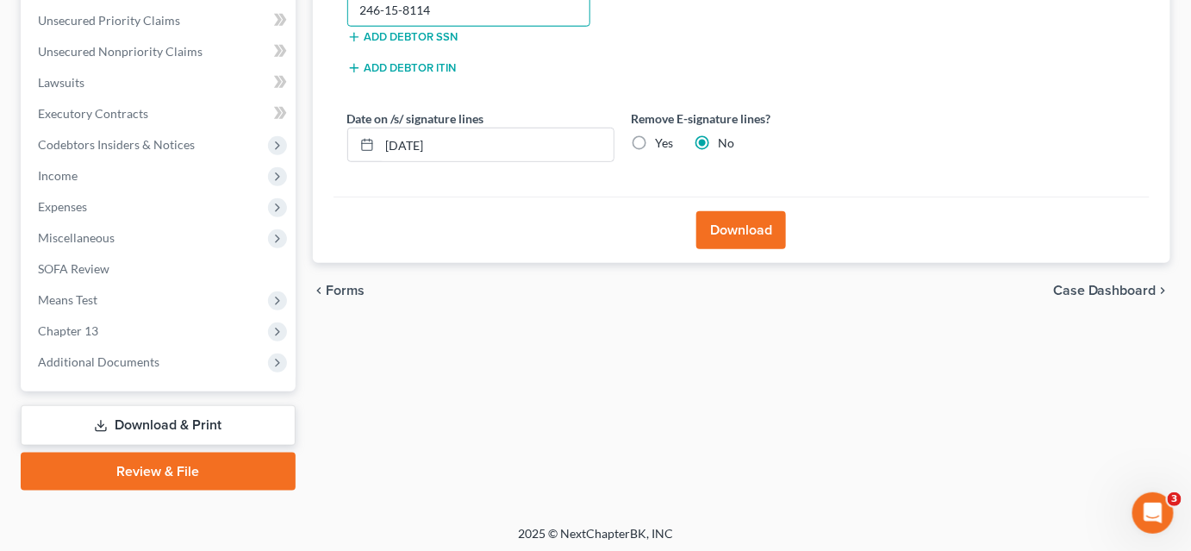
type input "246-15-8114"
click at [737, 236] on button "Download" at bounding box center [741, 230] width 90 height 38
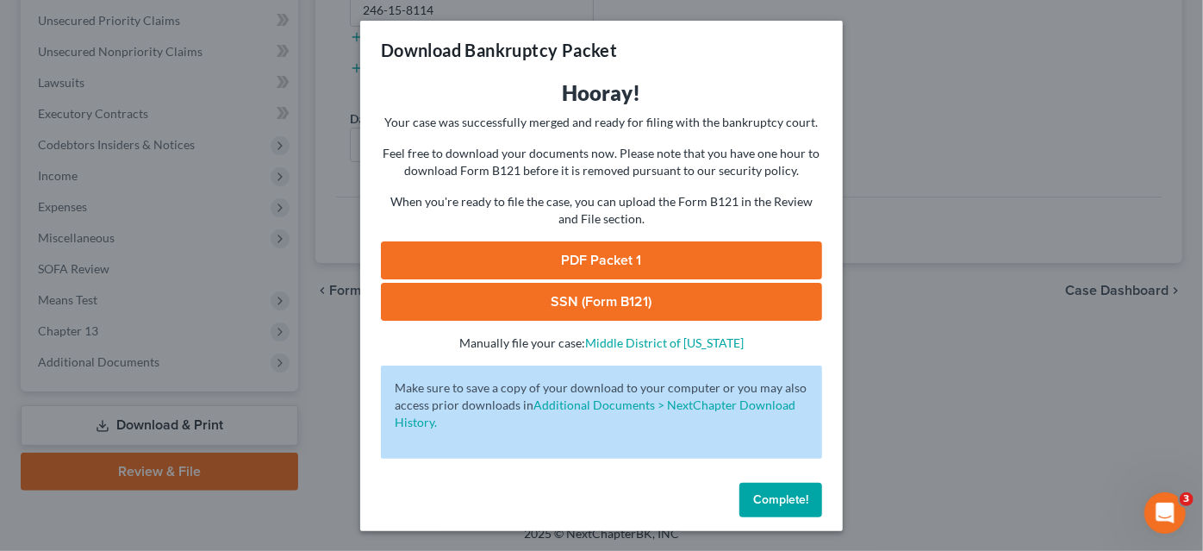
click at [622, 267] on link "PDF Packet 1" at bounding box center [601, 260] width 441 height 38
click at [656, 288] on link "SSN (Form B121)" at bounding box center [601, 302] width 441 height 38
click at [777, 502] on span "Complete!" at bounding box center [780, 499] width 55 height 15
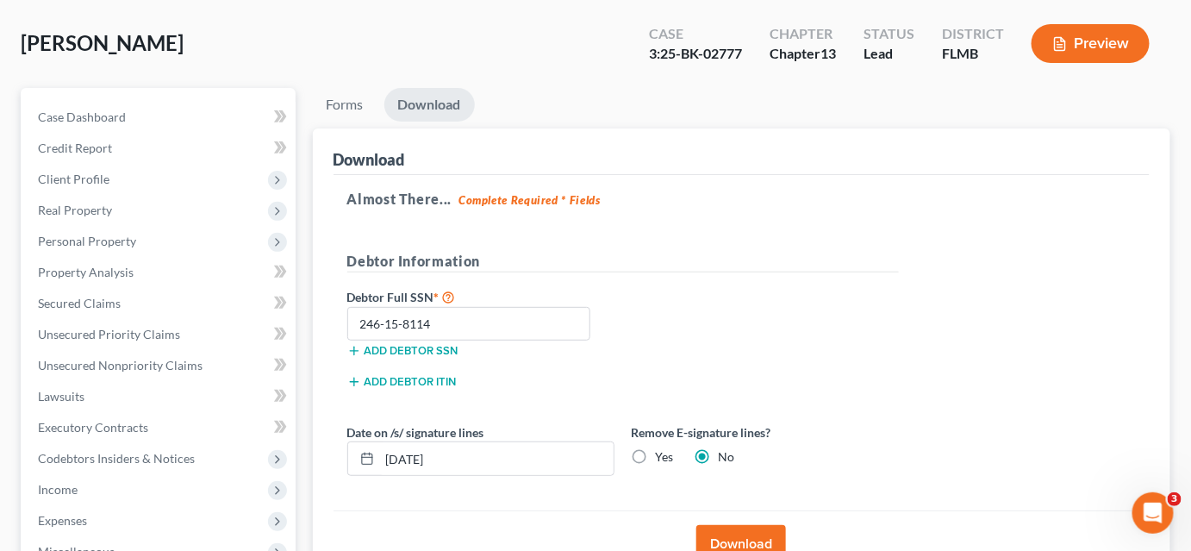
scroll to position [0, 0]
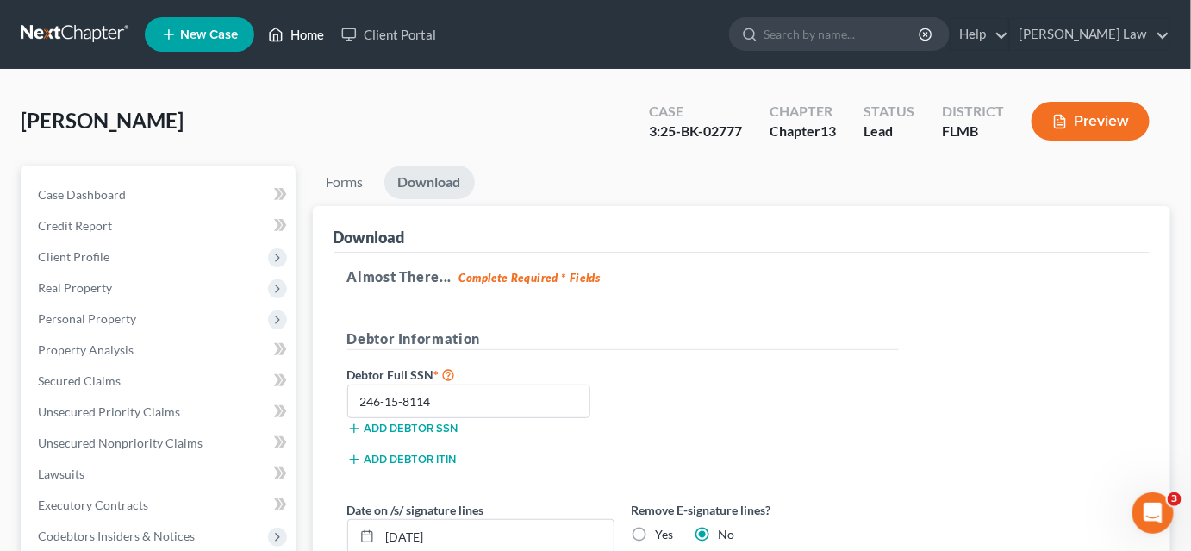
click at [295, 29] on link "Home" at bounding box center [295, 34] width 73 height 31
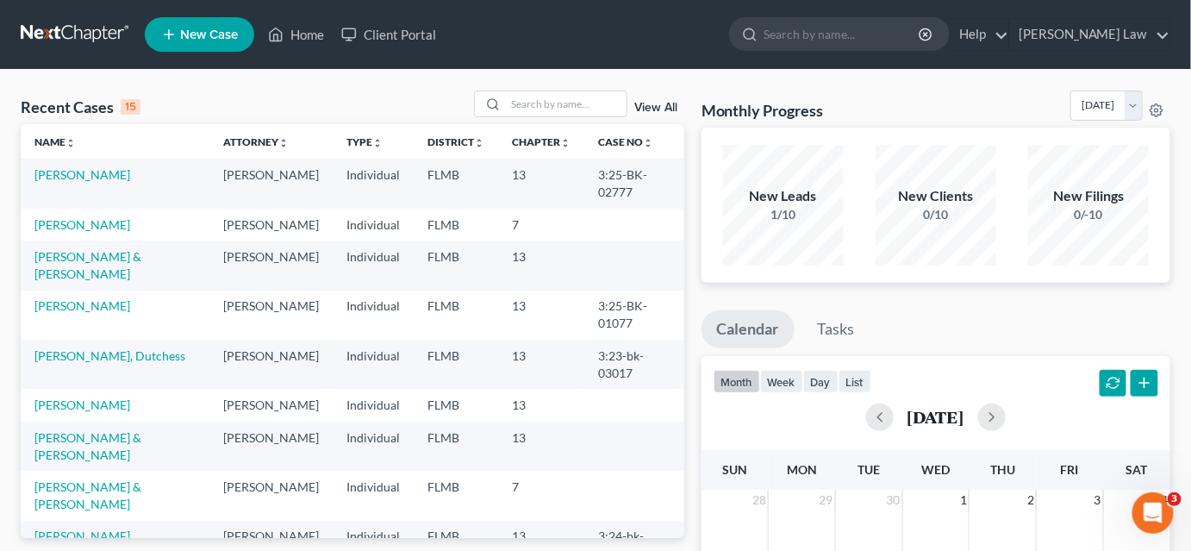
click at [84, 233] on td "[PERSON_NAME]" at bounding box center [115, 225] width 189 height 32
click at [86, 227] on link "[PERSON_NAME]" at bounding box center [82, 224] width 96 height 15
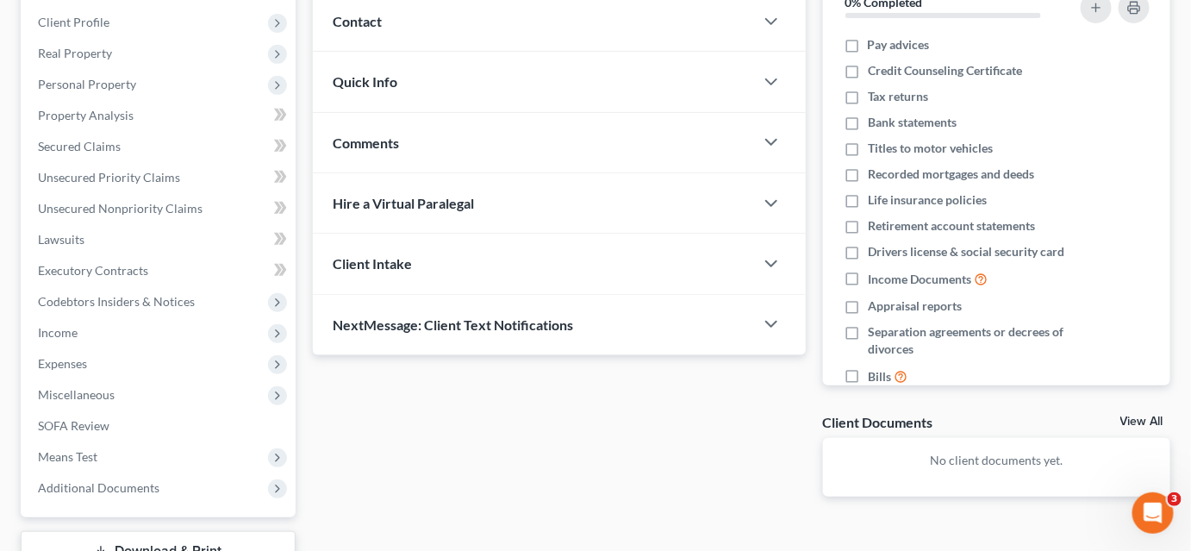
scroll to position [364, 0]
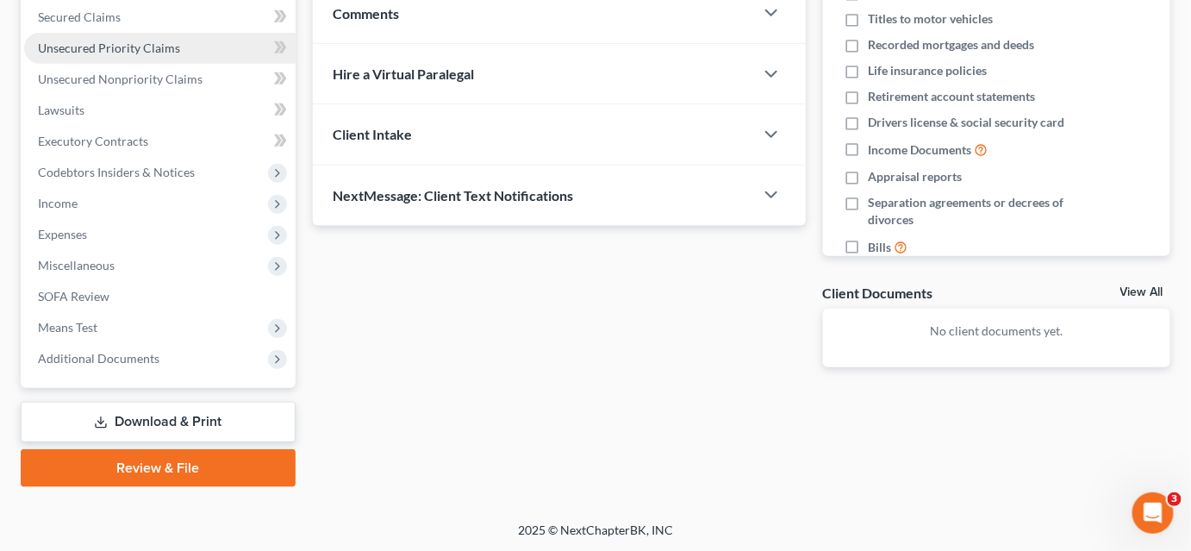
drag, startPoint x: 213, startPoint y: 415, endPoint x: 236, endPoint y: 416, distance: 23.3
click at [214, 415] on link "Download & Print" at bounding box center [158, 422] width 275 height 40
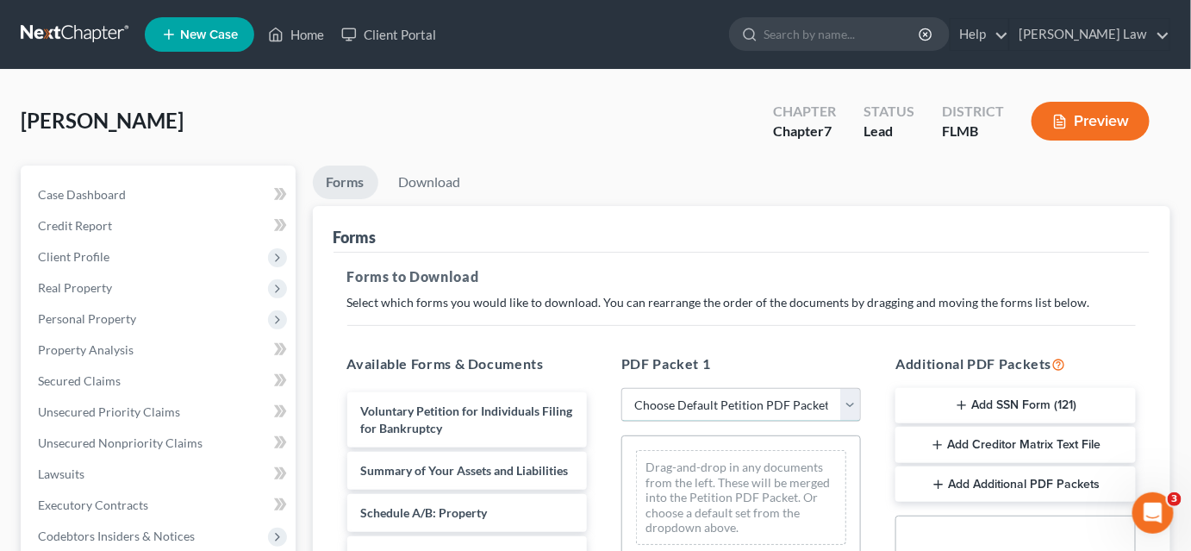
click at [668, 408] on select "Choose Default Petition PDF Packet Complete Bankruptcy Petition (all forms and …" at bounding box center [741, 405] width 240 height 34
select select "1"
click at [621, 388] on select "Choose Default Petition PDF Packet Complete Bankruptcy Petition (all forms and …" at bounding box center [741, 405] width 240 height 34
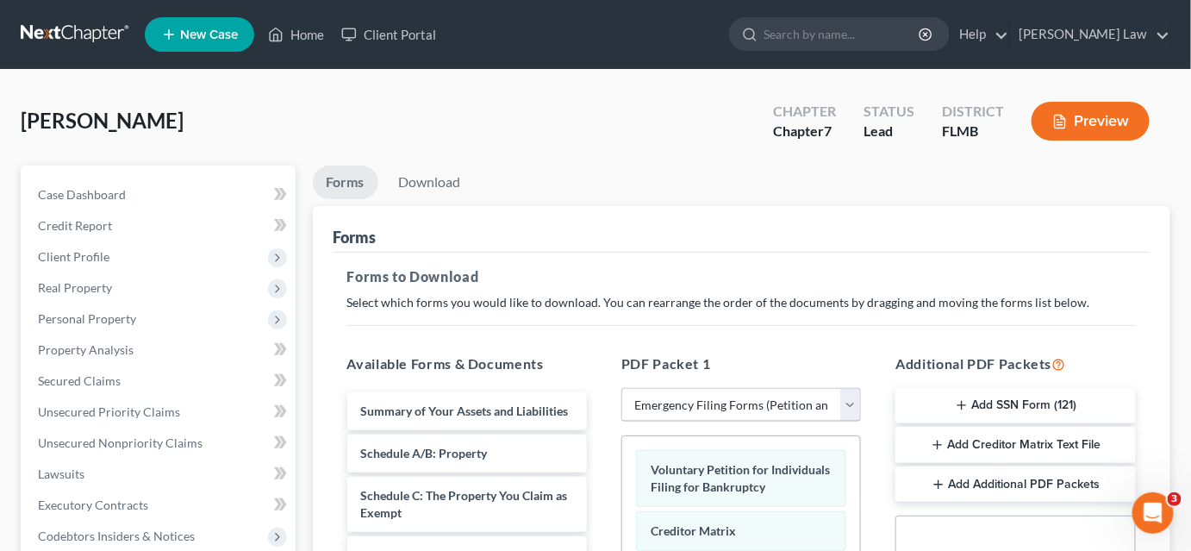
scroll to position [156, 0]
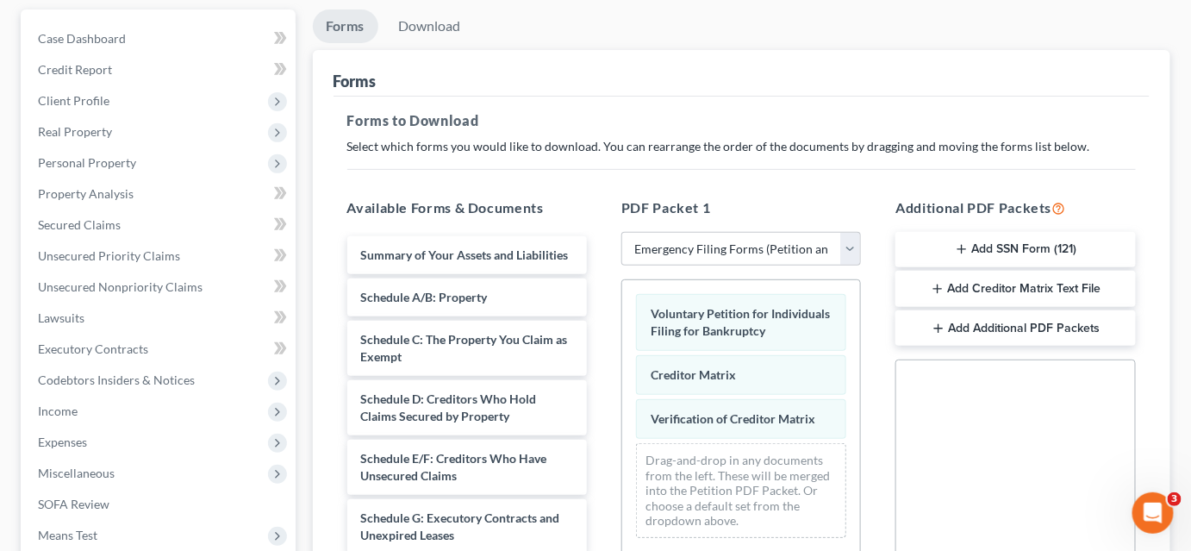
click at [1002, 250] on button "Add SSN Form (121)" at bounding box center [1015, 250] width 240 height 36
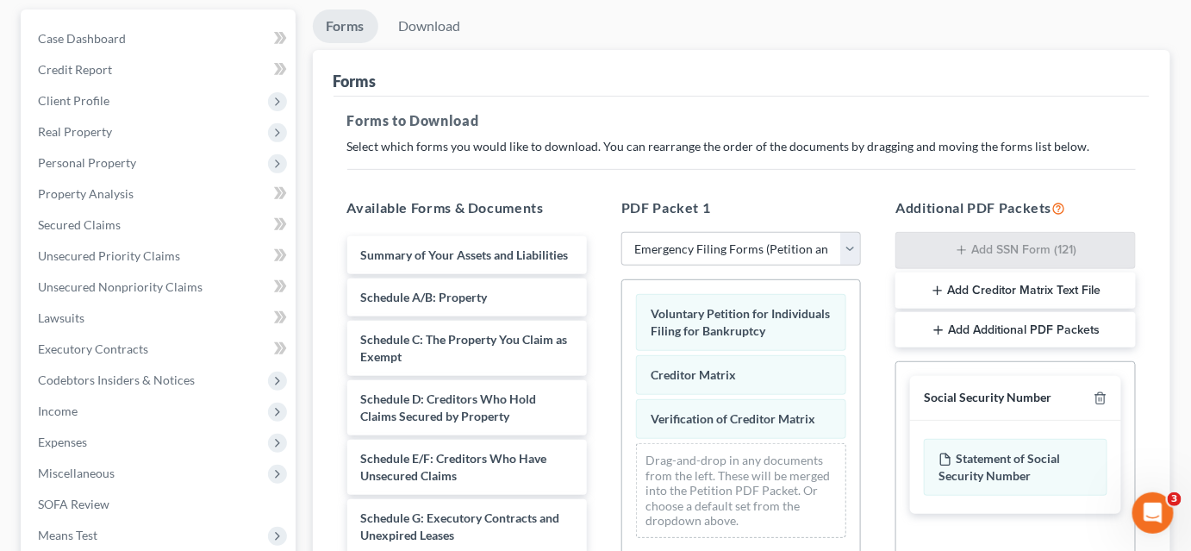
click at [1008, 286] on button "Add Creditor Matrix Text File" at bounding box center [1015, 290] width 240 height 36
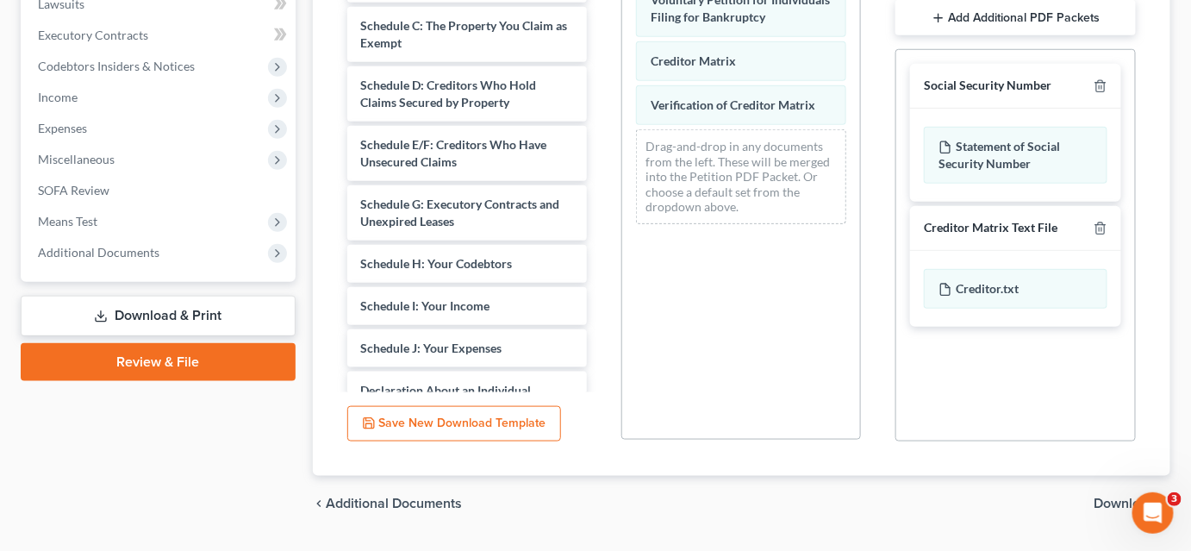
scroll to position [513, 0]
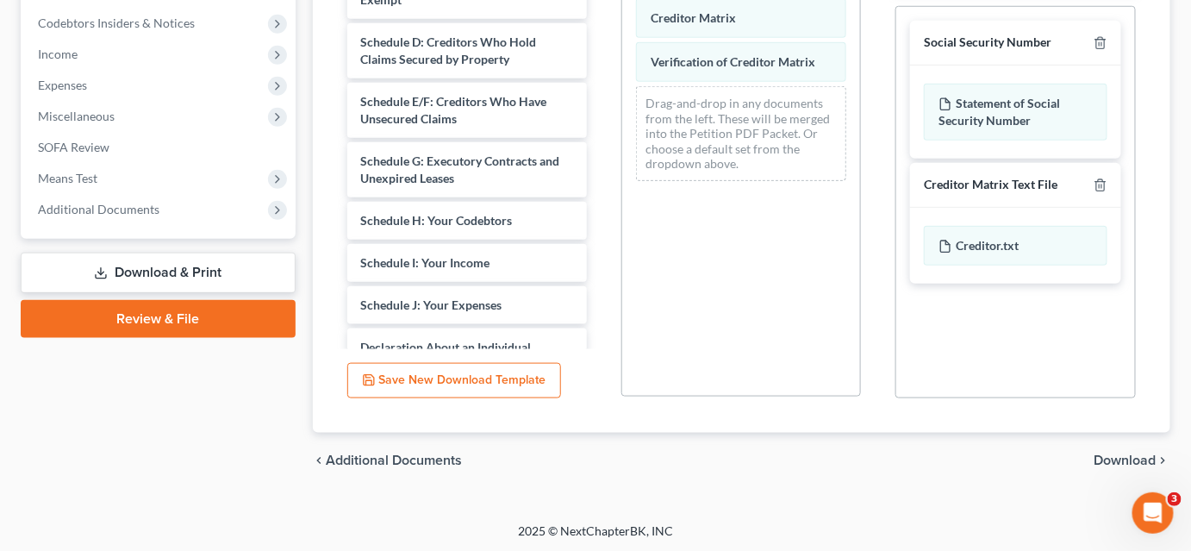
click at [1115, 450] on div "chevron_left Additional Documents Download chevron_right" at bounding box center [742, 460] width 858 height 55
click at [1106, 461] on span "Download" at bounding box center [1125, 460] width 62 height 14
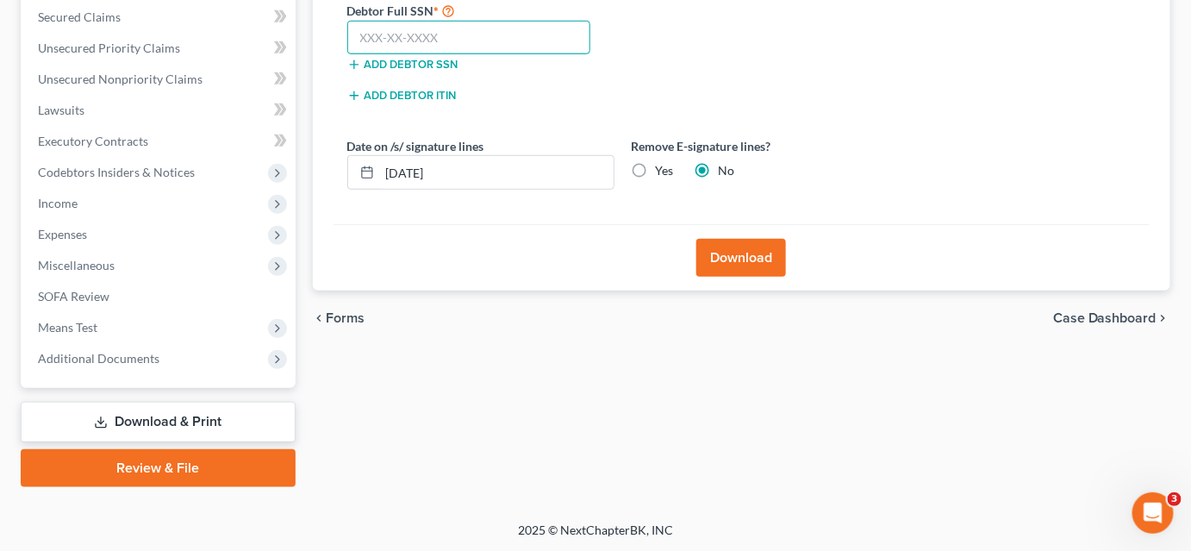
click at [388, 39] on input "text" at bounding box center [469, 38] width 244 height 34
type input "264-75-4675"
click at [710, 250] on button "Download" at bounding box center [741, 258] width 90 height 38
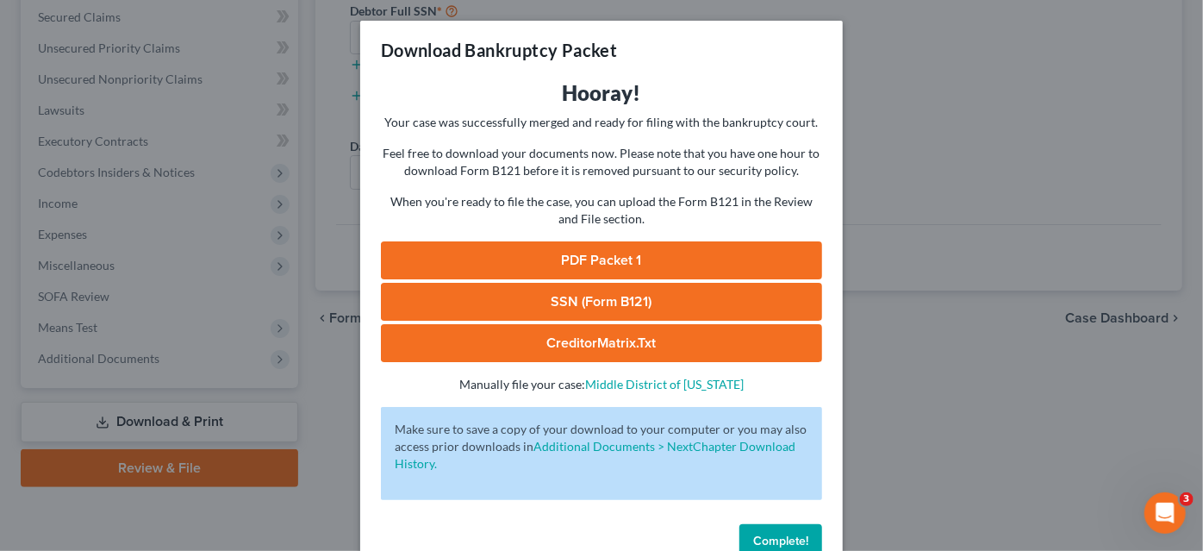
click at [746, 261] on link "PDF Packet 1" at bounding box center [601, 260] width 441 height 38
click at [571, 300] on link "SSN (Form B121)" at bounding box center [601, 302] width 441 height 38
click at [683, 332] on link "CreditorMatrix.txt" at bounding box center [601, 343] width 441 height 38
